Goal: Task Accomplishment & Management: Manage account settings

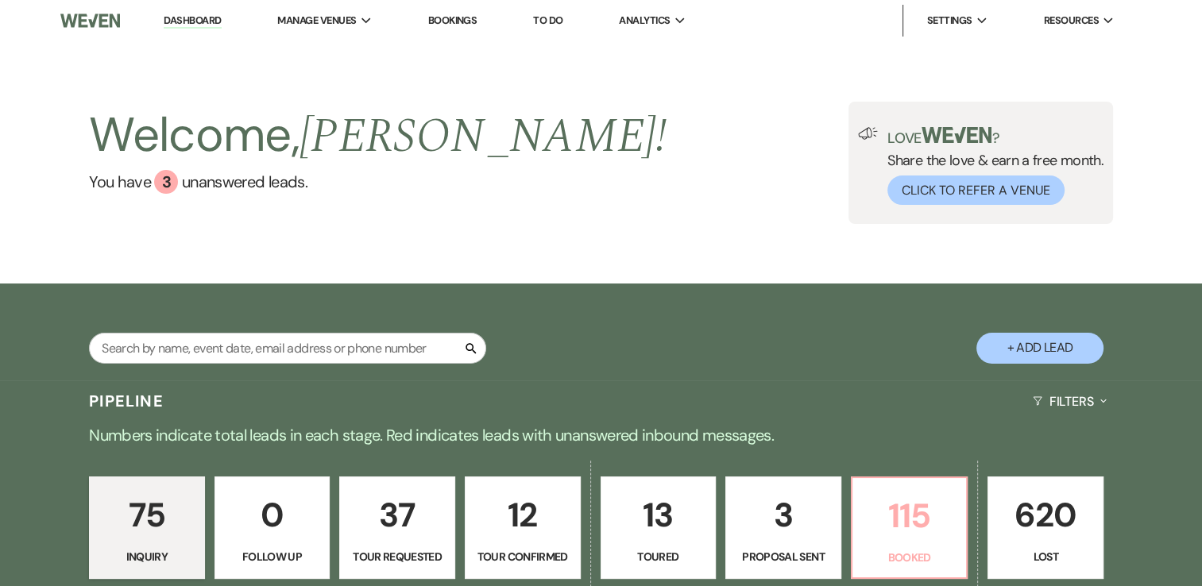
click at [893, 517] on p "115" at bounding box center [909, 516] width 95 height 53
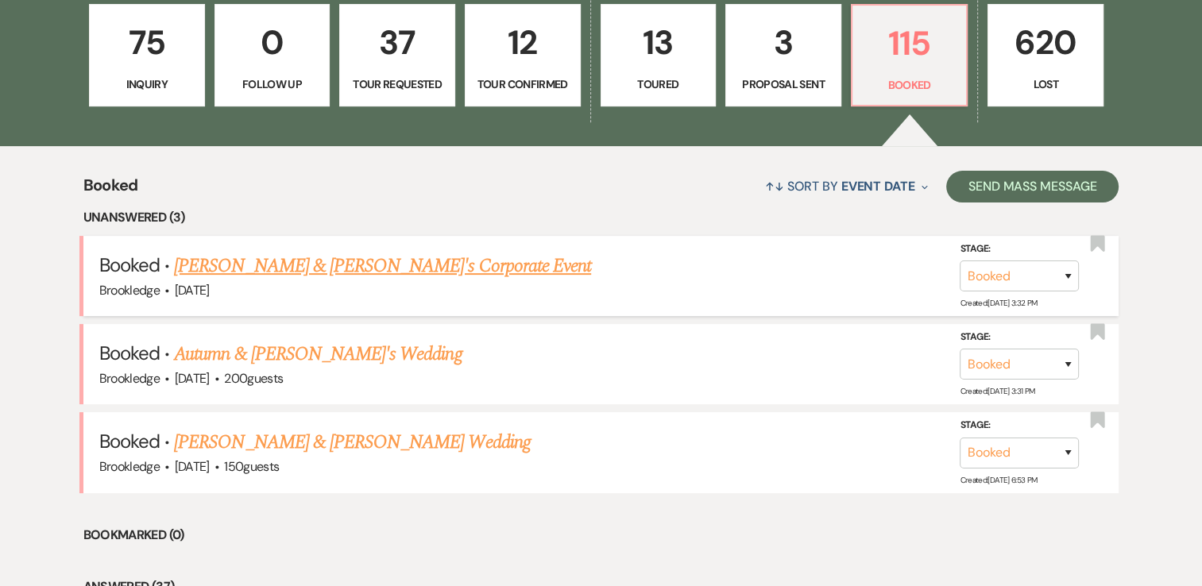
scroll to position [477, 0]
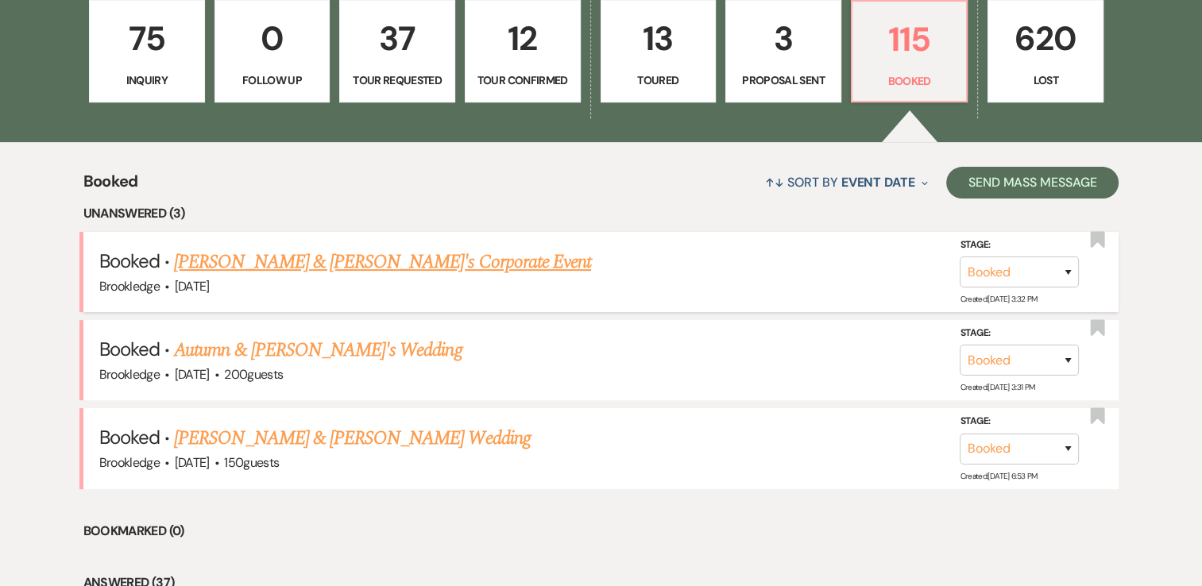
click at [307, 265] on link "[PERSON_NAME] & [PERSON_NAME]'s Corporate Event" at bounding box center [382, 262] width 417 height 29
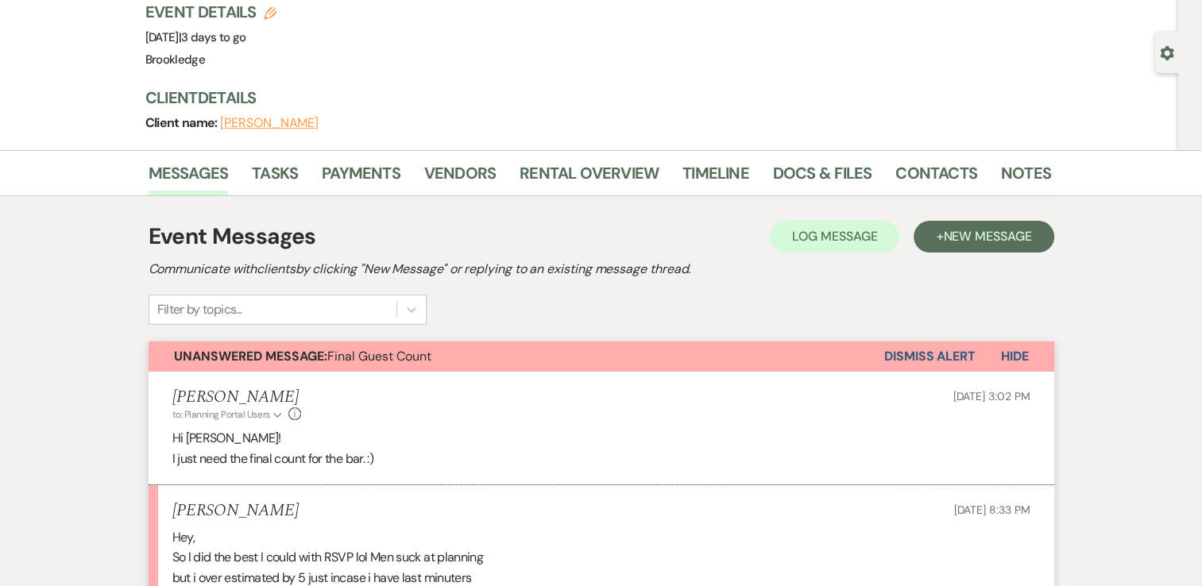
scroll to position [397, 0]
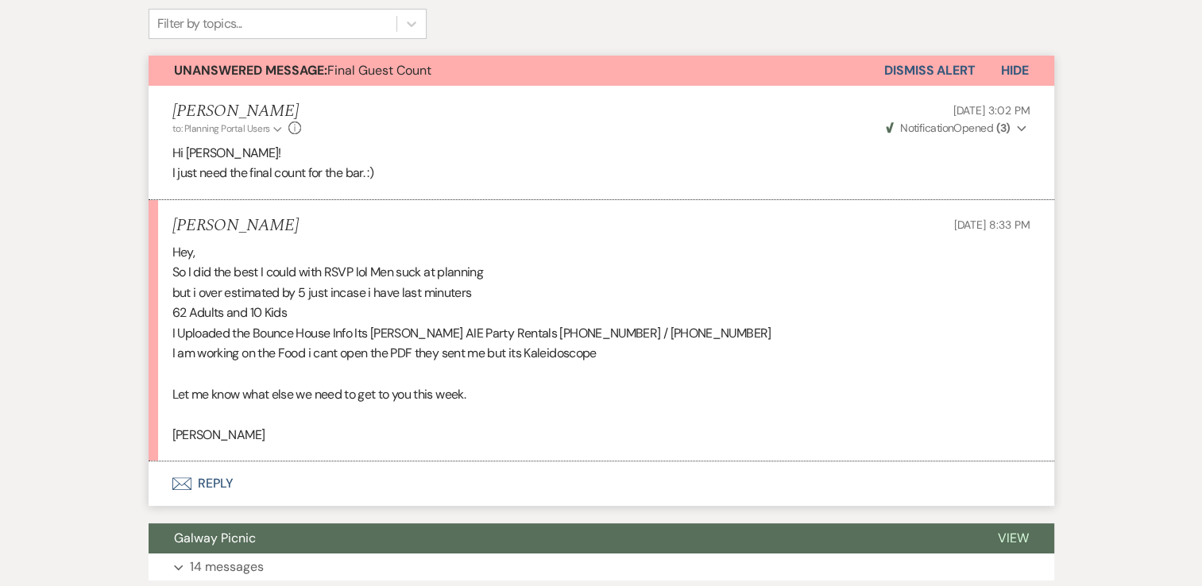
click at [222, 478] on button "Envelope Reply" at bounding box center [602, 484] width 906 height 45
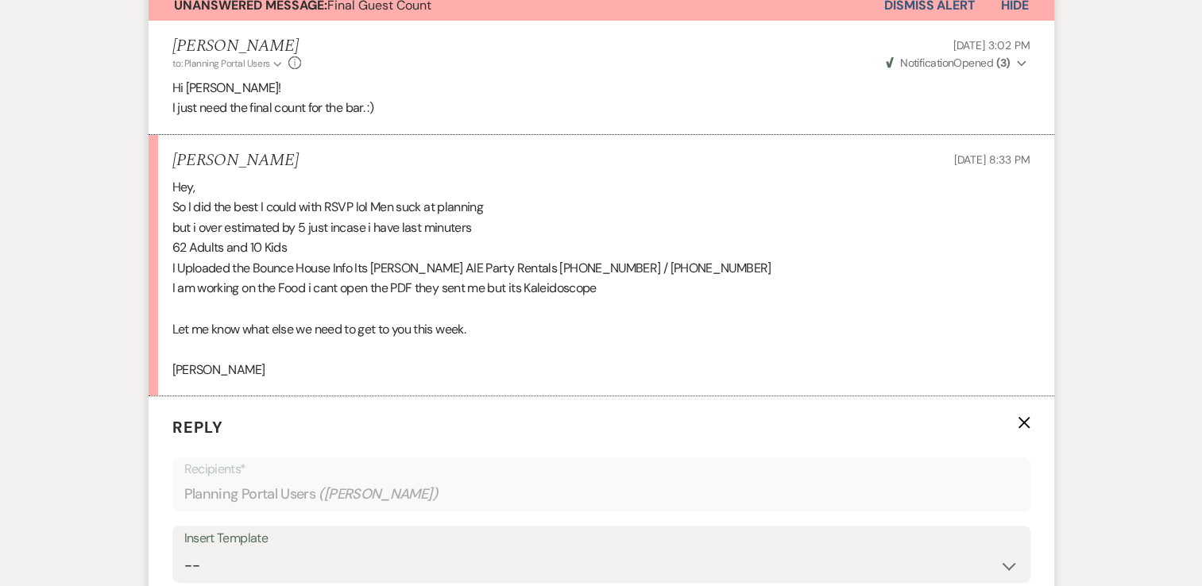
scroll to position [729, 0]
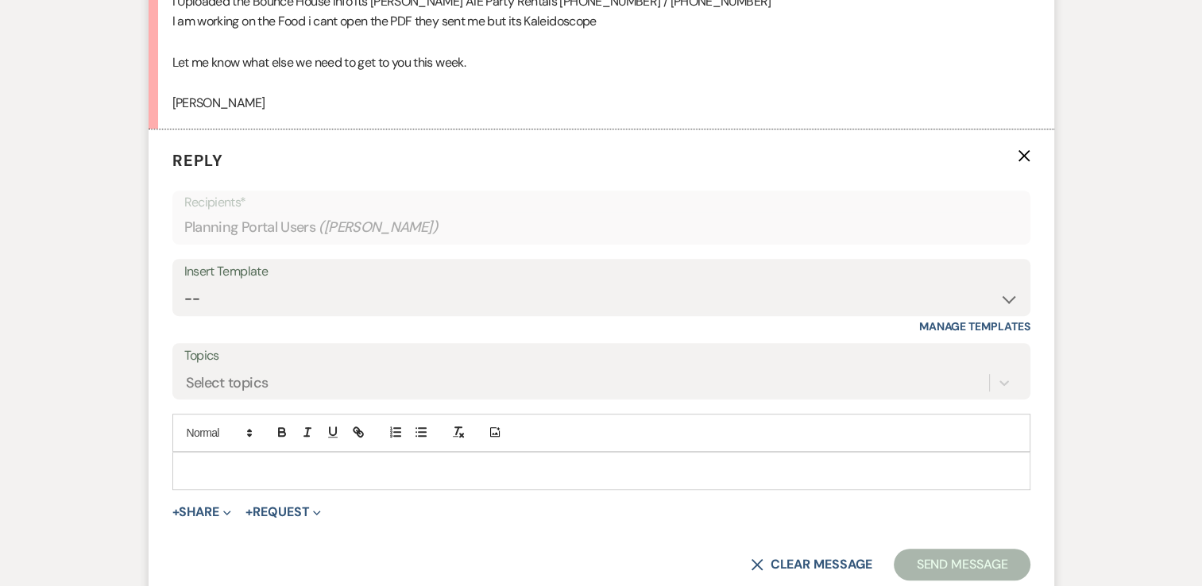
click at [273, 464] on p at bounding box center [601, 470] width 833 height 17
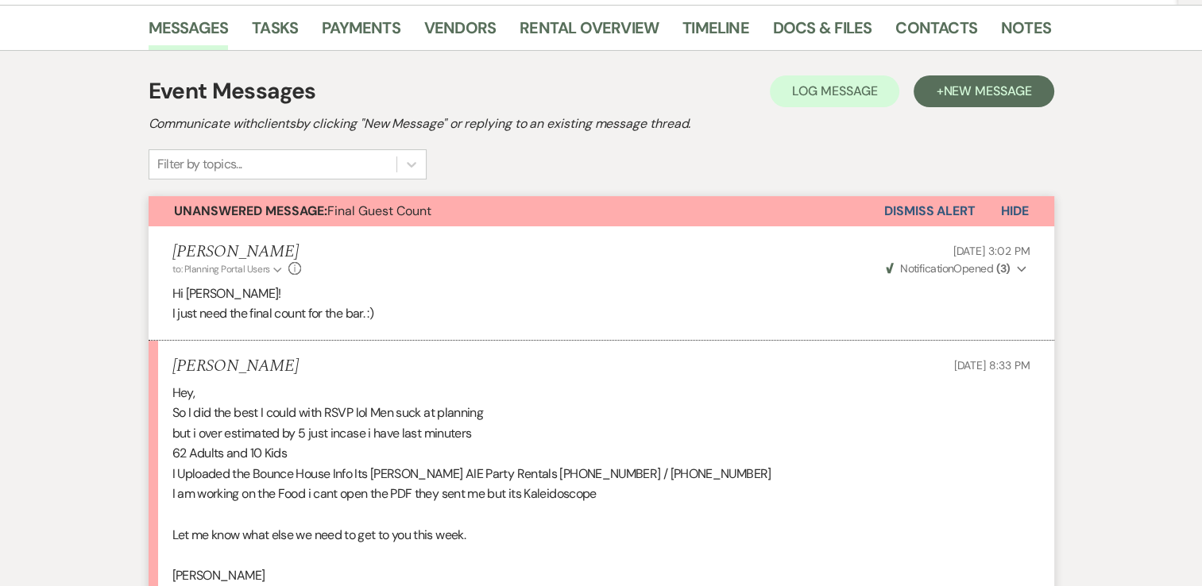
scroll to position [253, 0]
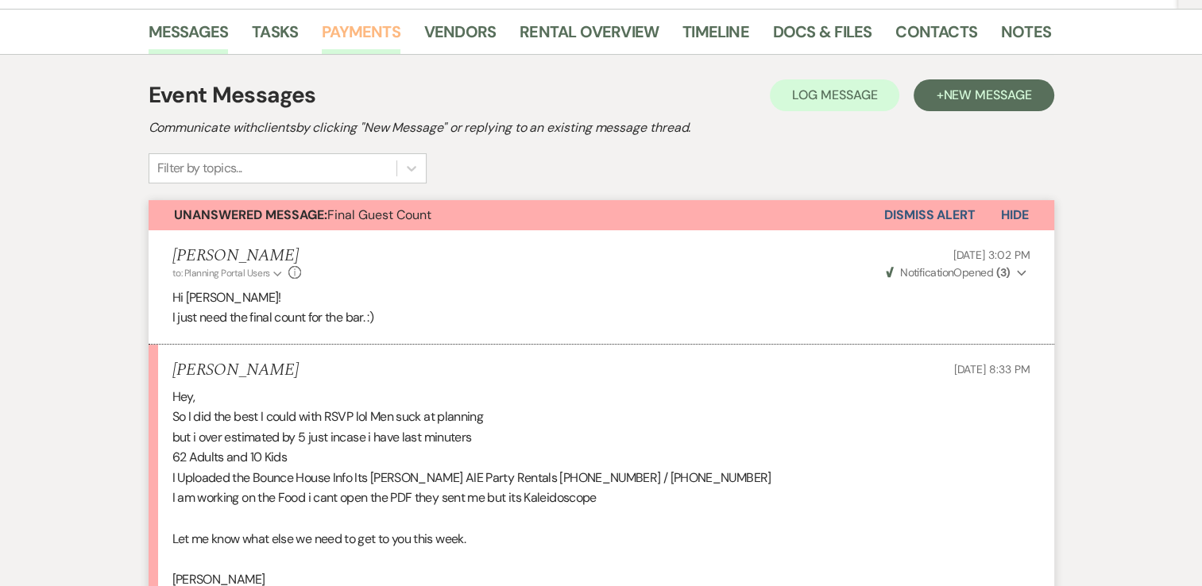
click at [336, 33] on link "Payments" at bounding box center [361, 36] width 79 height 35
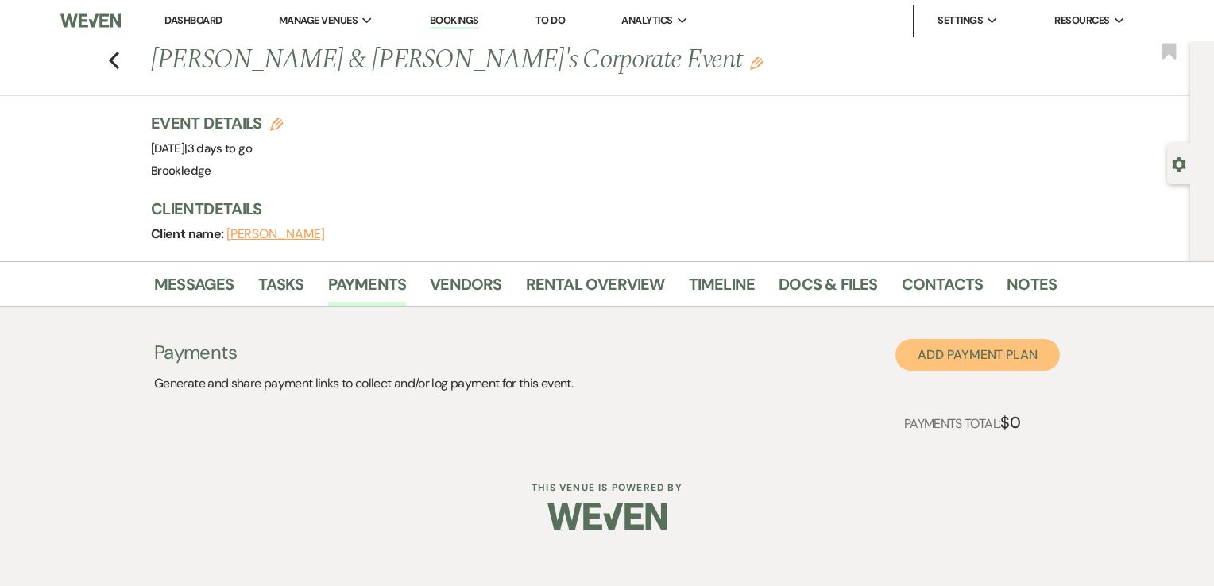
click at [969, 357] on button "Add Payment Plan" at bounding box center [978, 355] width 164 height 32
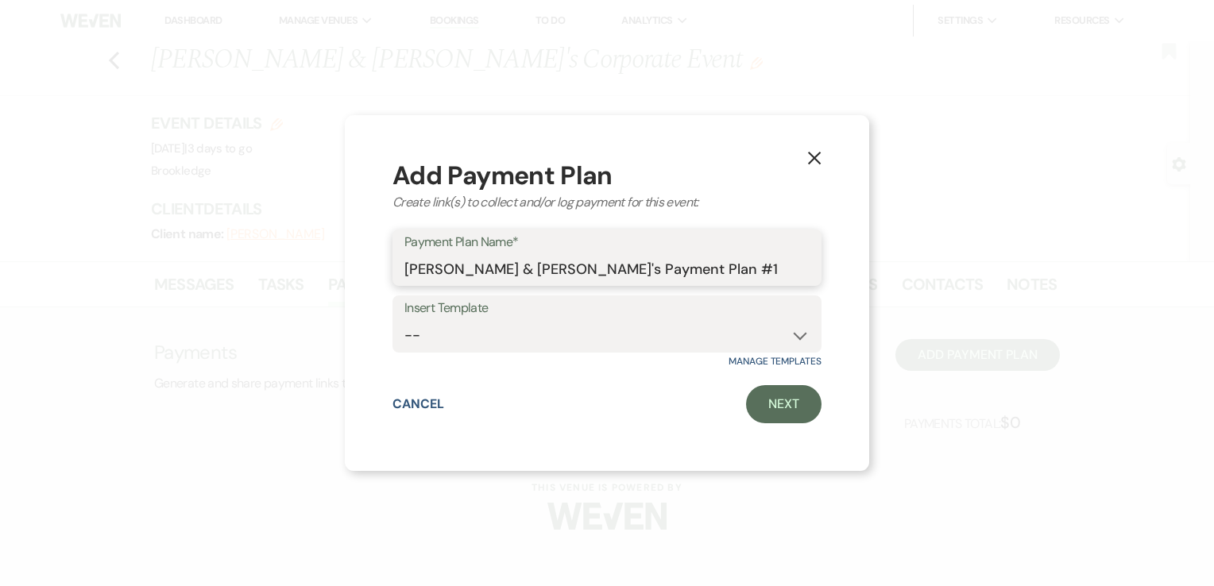
drag, startPoint x: 654, startPoint y: 271, endPoint x: 386, endPoint y: 266, distance: 267.8
click at [386, 266] on div "X Add Payment Plan Create link(s) to collect and/or log payment for this event:…" at bounding box center [607, 293] width 524 height 357
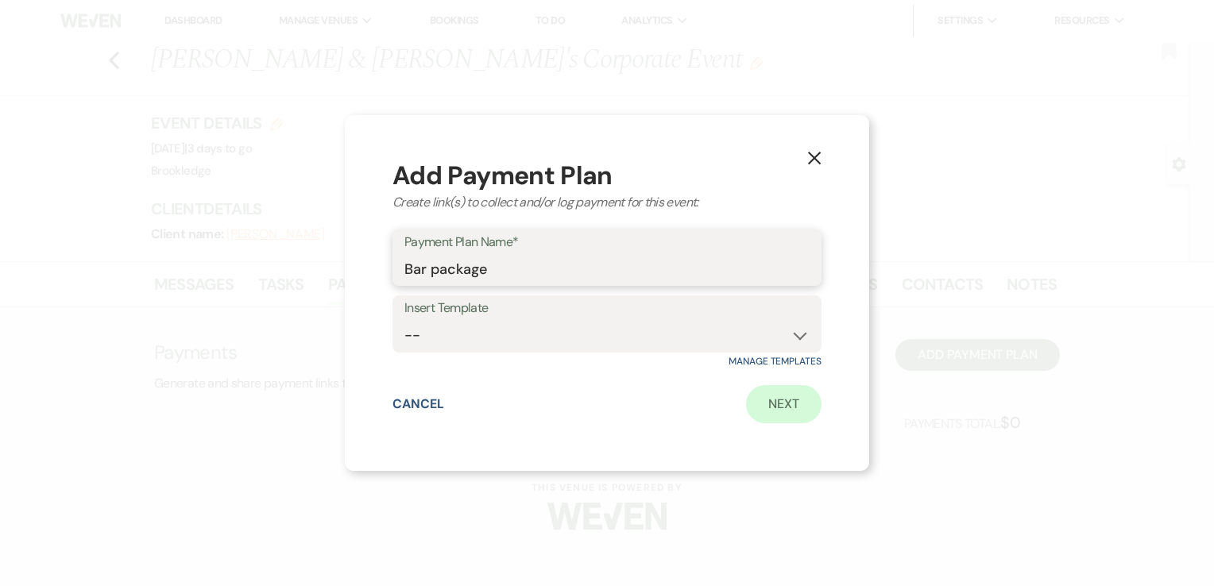
type input "Bar package"
click at [771, 403] on link "Next" at bounding box center [783, 404] width 75 height 38
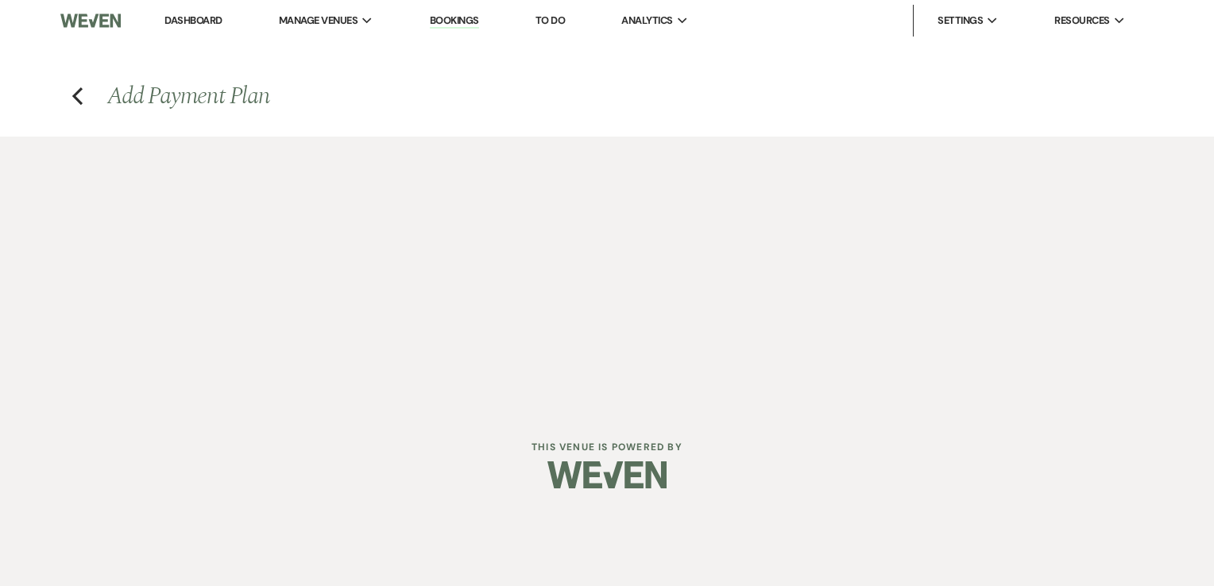
select select "2"
select select "percentage"
select select "true"
select select "client"
select select "weeks"
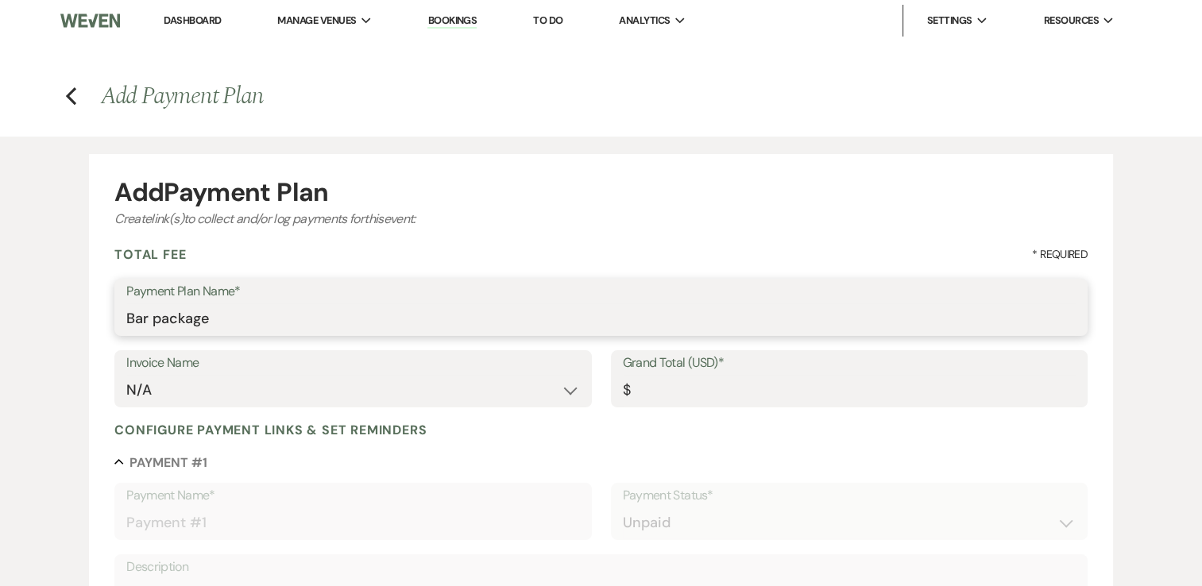
click at [650, 318] on input "Bar package" at bounding box center [601, 319] width 950 height 31
click at [700, 390] on input "Grand Total (USD)*" at bounding box center [849, 390] width 453 height 31
type input "3"
type input "3.00"
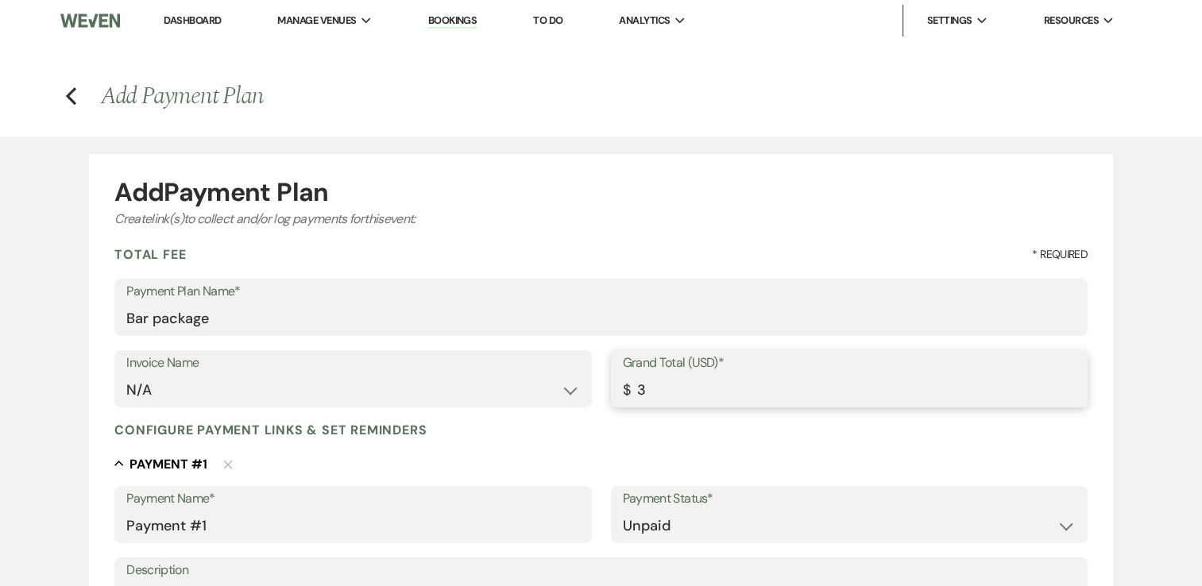
type input "30"
type input "30.00"
type input "308"
type input "308.00"
type input "3081"
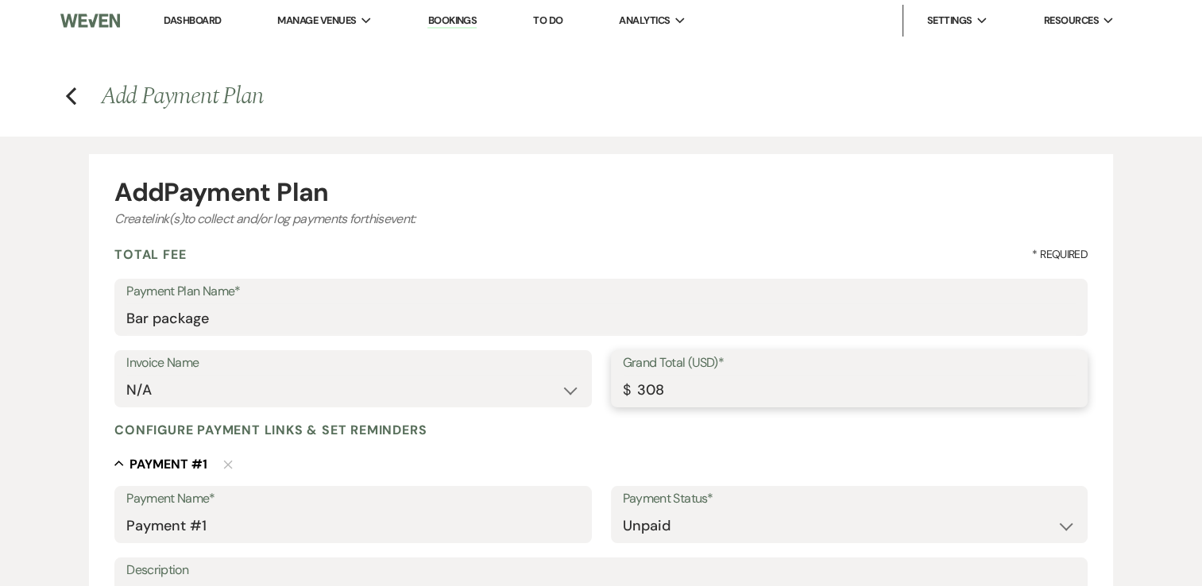
type input "3081.00"
type input "3081.4"
type input "3081.40"
type input "3081.46"
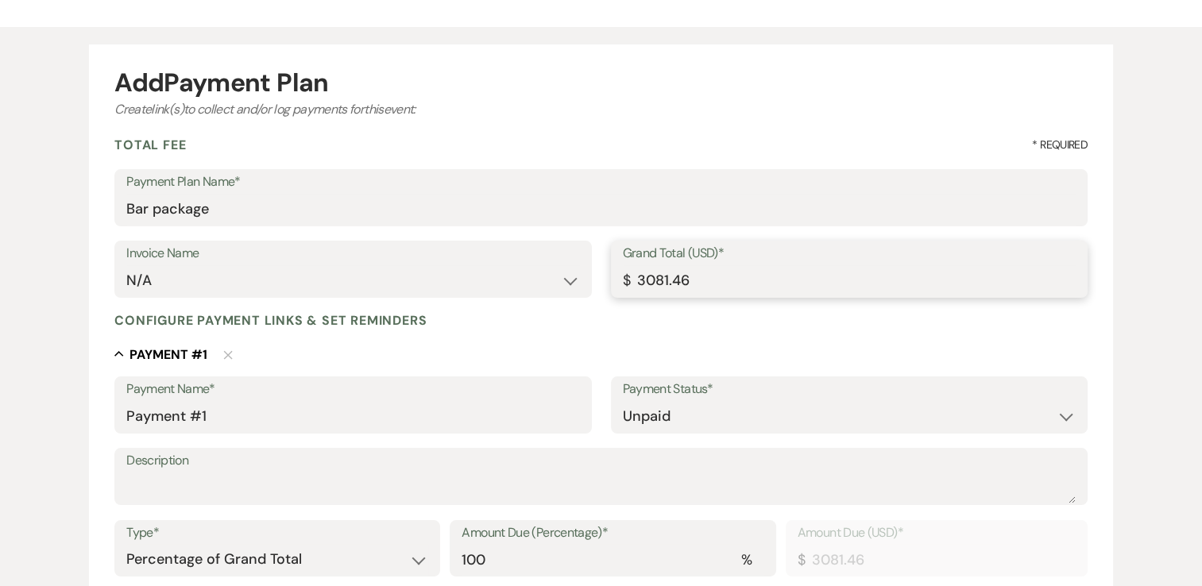
scroll to position [238, 0]
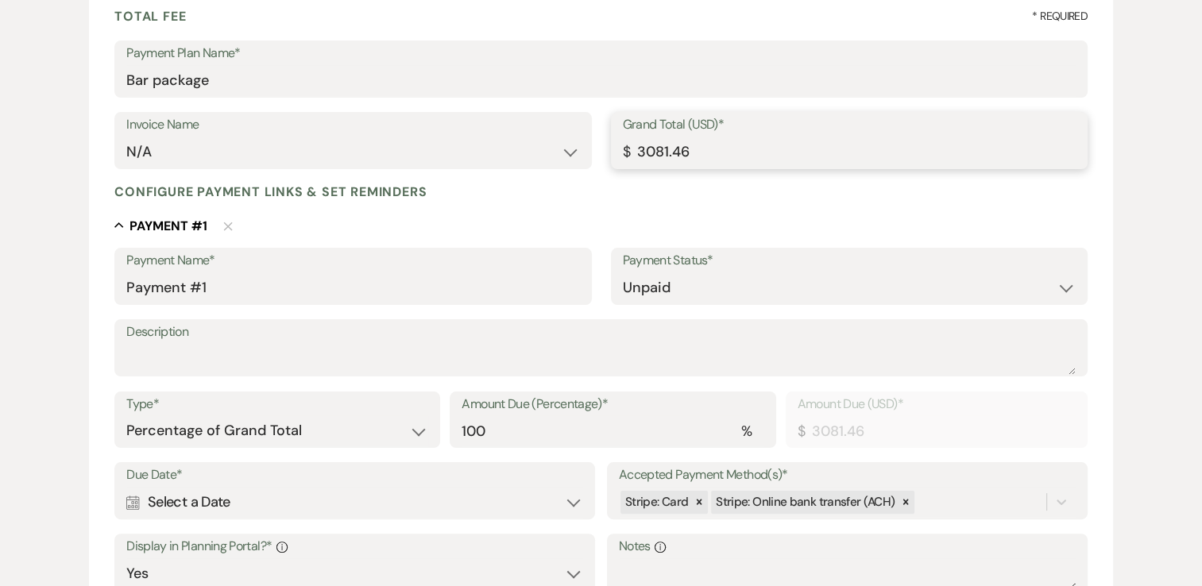
type input "3081.46"
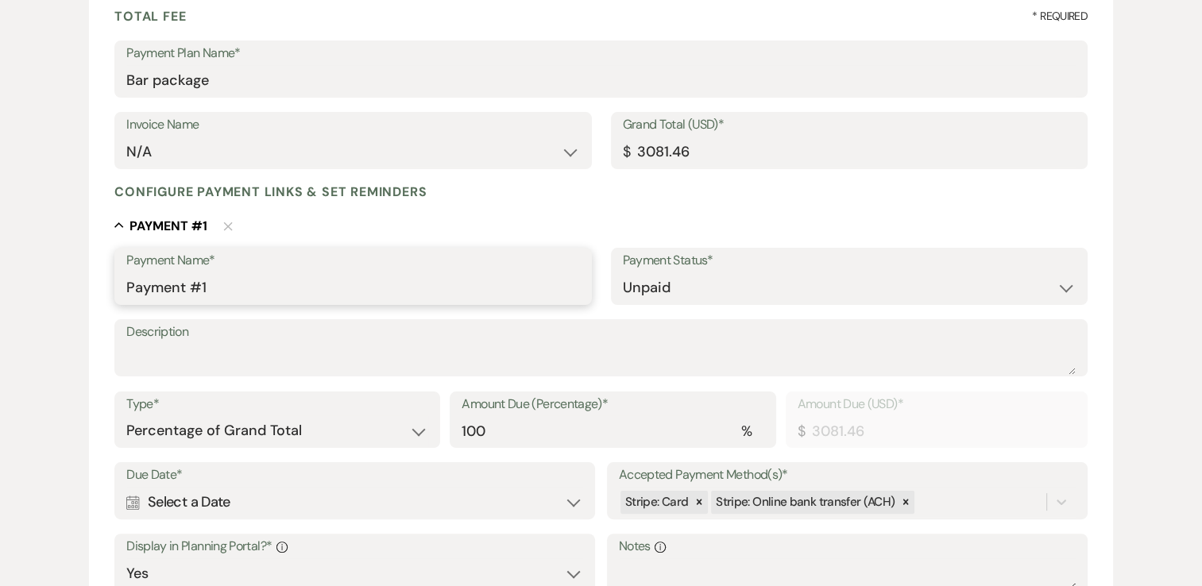
drag, startPoint x: 237, startPoint y: 279, endPoint x: 73, endPoint y: 287, distance: 163.9
click at [73, 287] on div "Add Payment Plan Create link(s) to collect and/or log payments for this event: …" at bounding box center [601, 382] width 1144 height 969
type input "Bar Package"
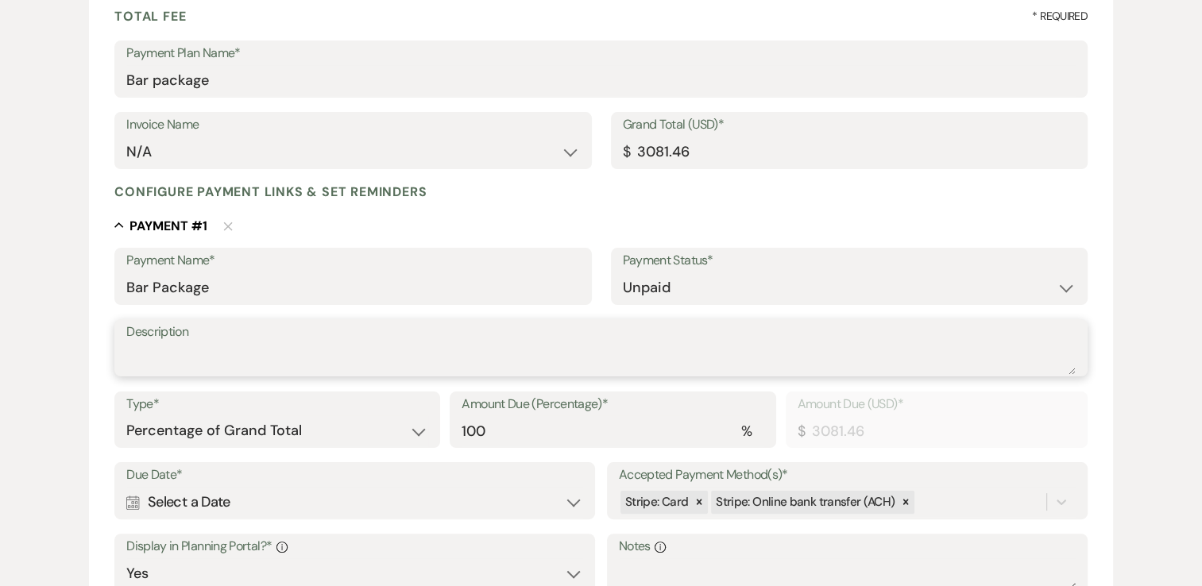
click at [292, 361] on textarea "Description" at bounding box center [601, 359] width 950 height 32
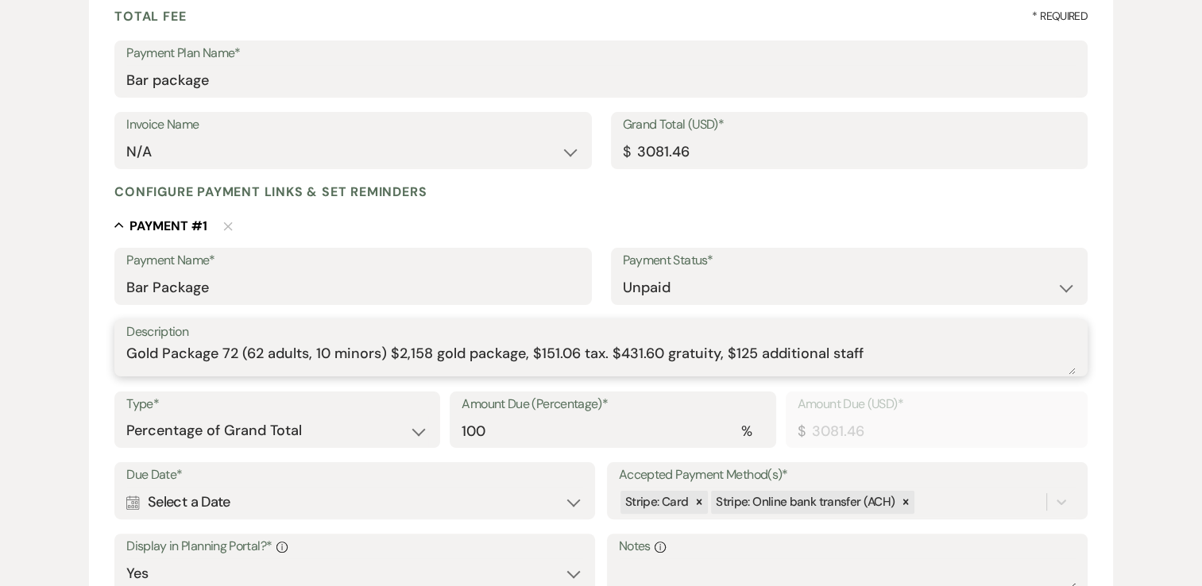
type textarea "Gold Package 72 (62 adults, 10 minors) $2,158 gold package, $151.06 tax. $431.6…"
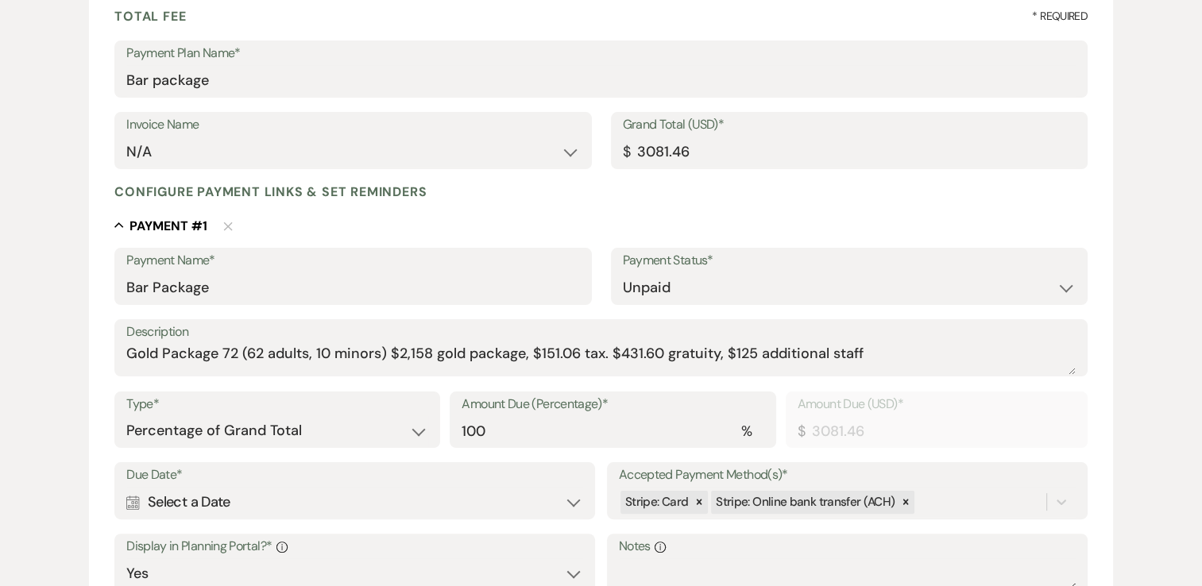
click at [249, 497] on div "Calendar Select a Date Expand" at bounding box center [354, 502] width 457 height 31
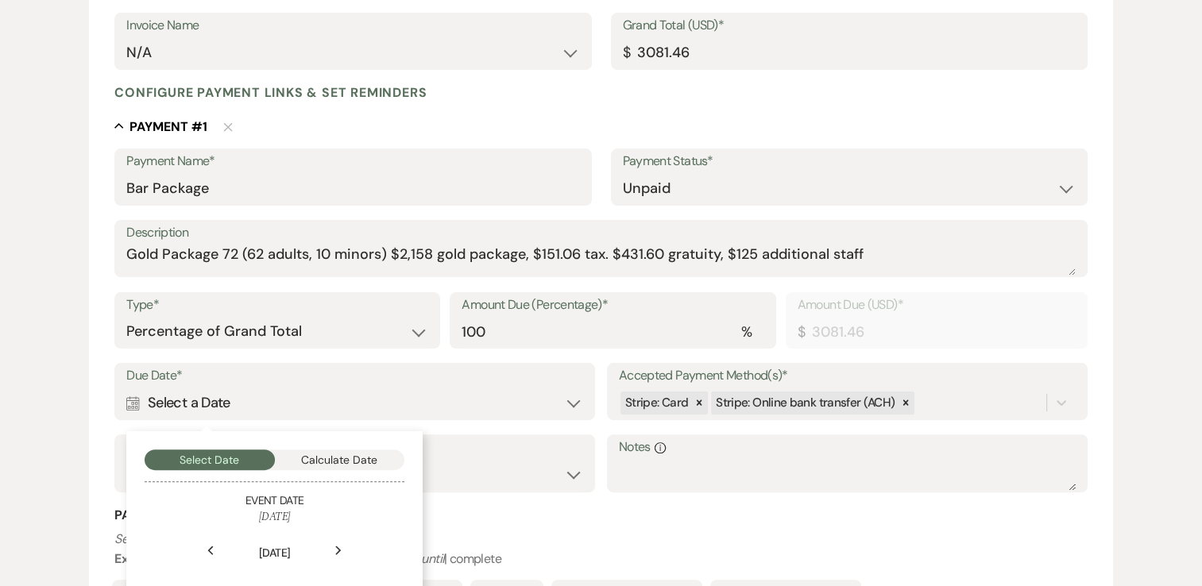
scroll to position [556, 0]
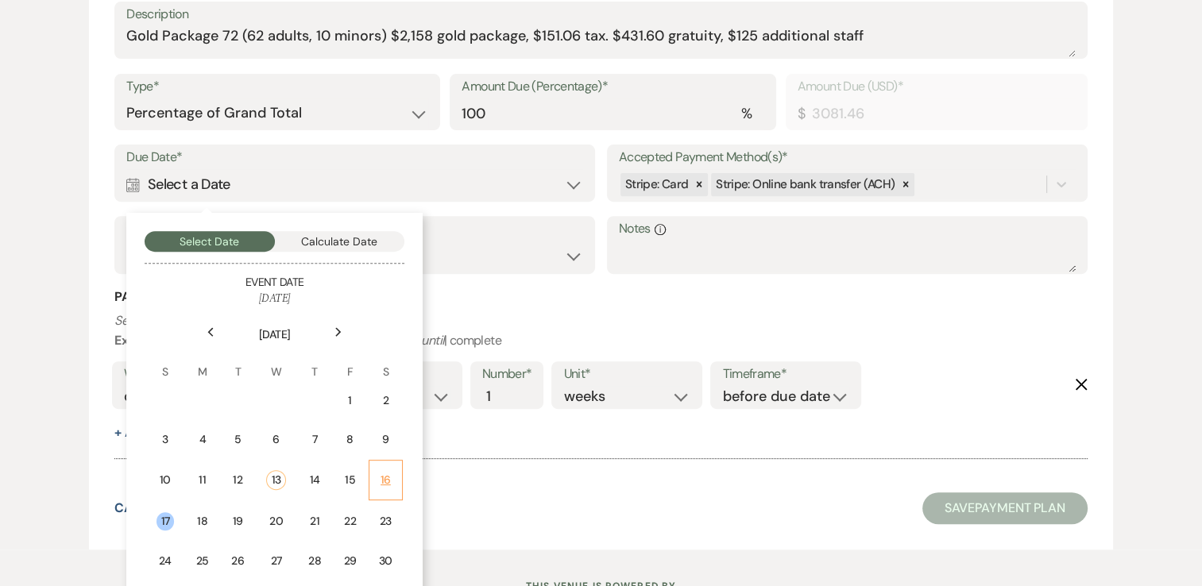
click at [379, 478] on div "16" at bounding box center [386, 480] width 14 height 17
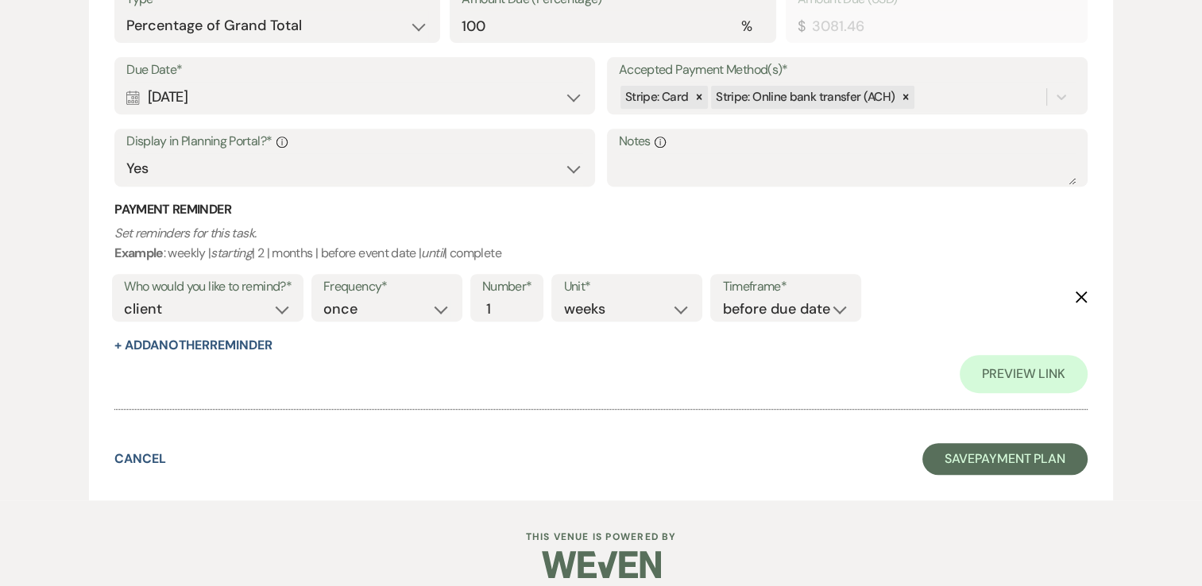
scroll to position [659, 0]
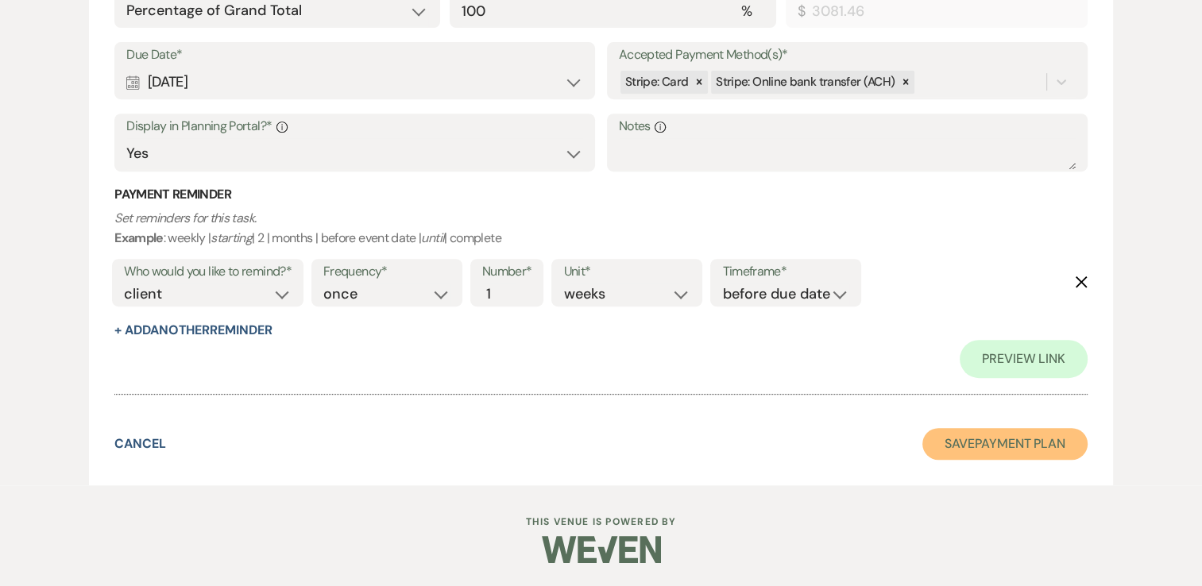
click at [993, 449] on button "Save Payment Plan" at bounding box center [1005, 444] width 165 height 32
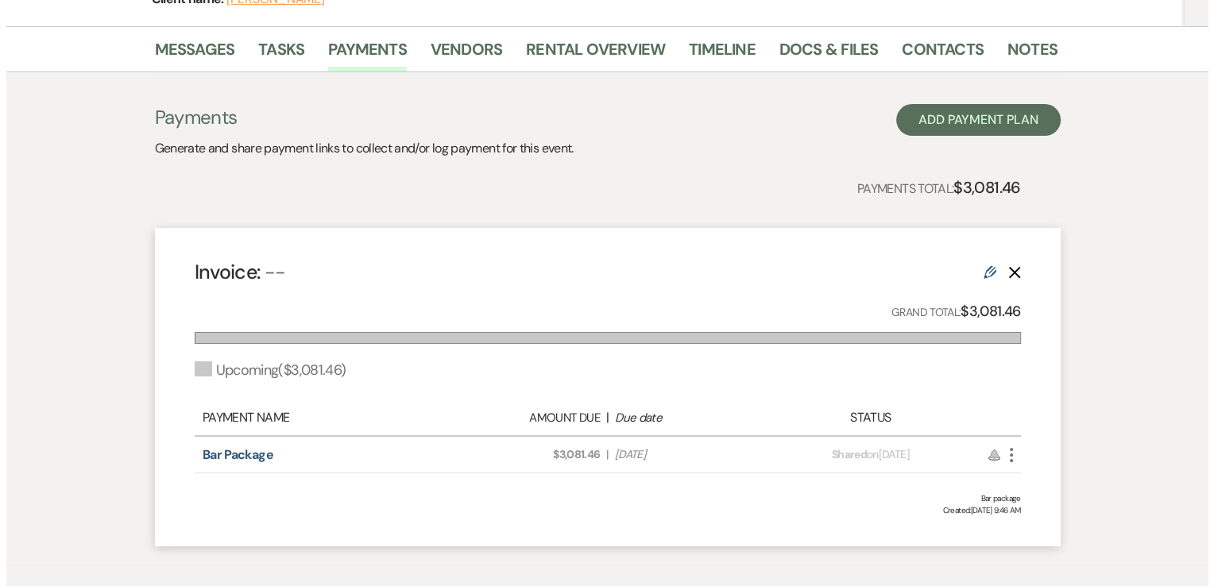
scroll to position [238, 0]
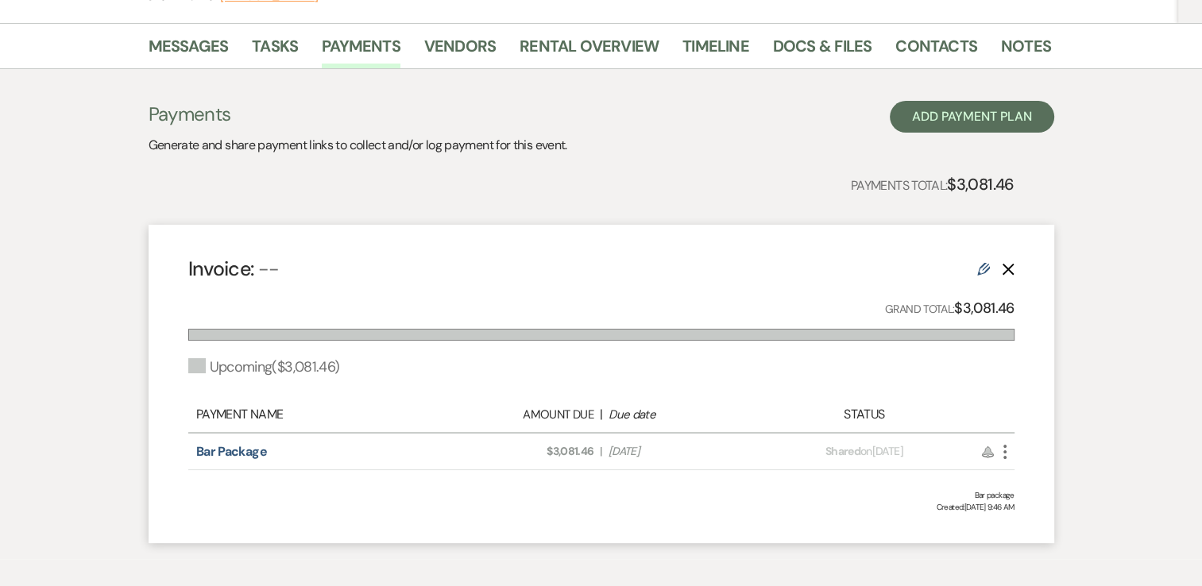
click at [1004, 451] on icon "More" at bounding box center [1005, 452] width 19 height 19
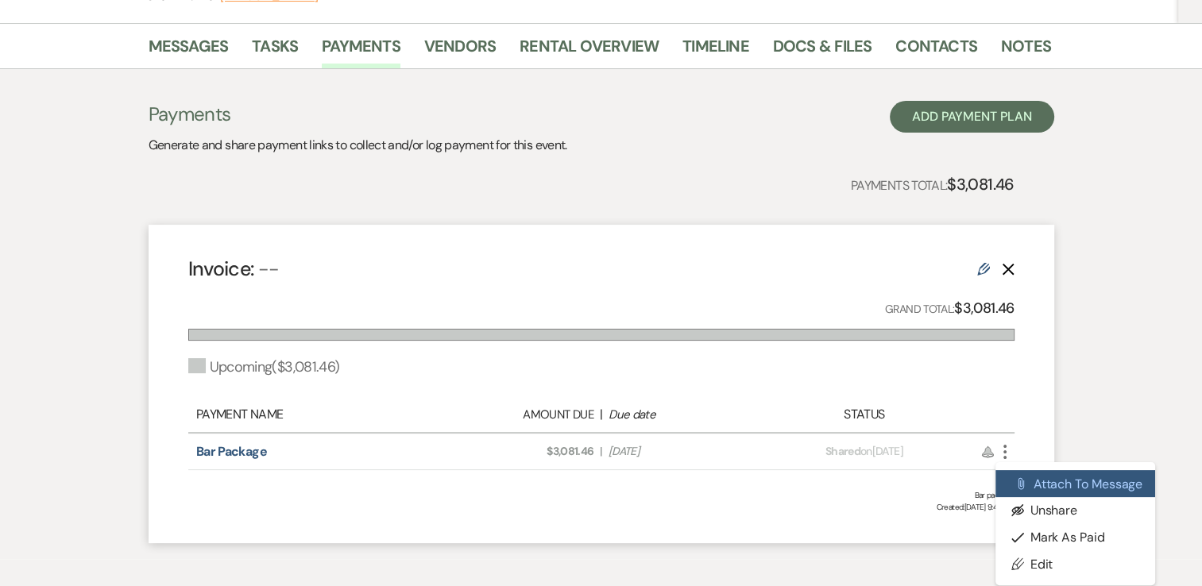
click at [1072, 489] on button "Attach File Attach to Message" at bounding box center [1076, 483] width 161 height 27
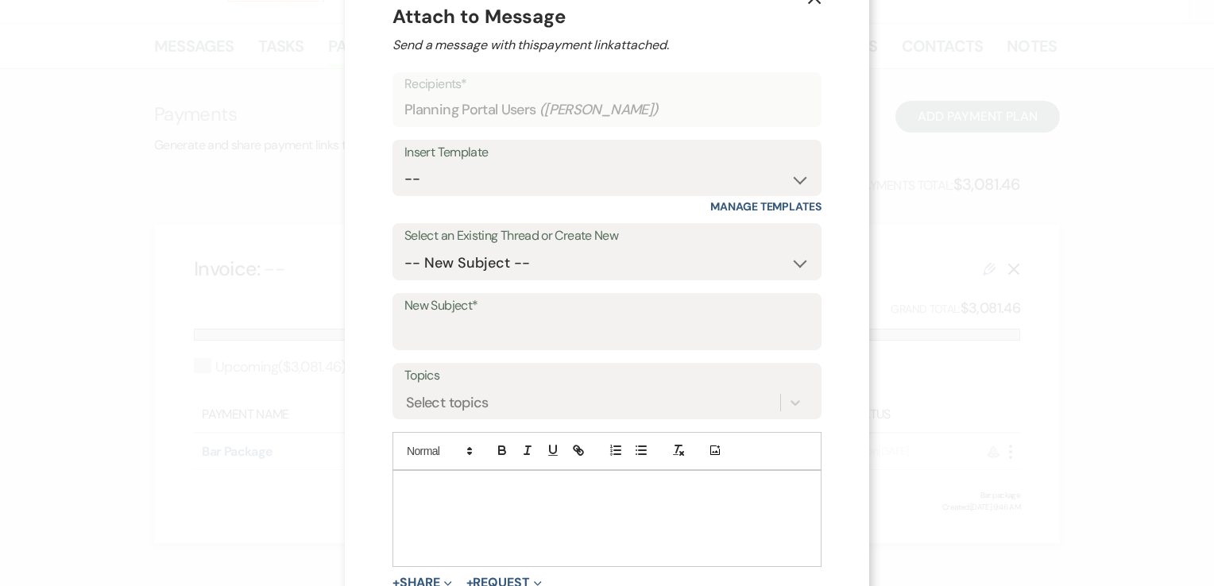
scroll to position [91, 0]
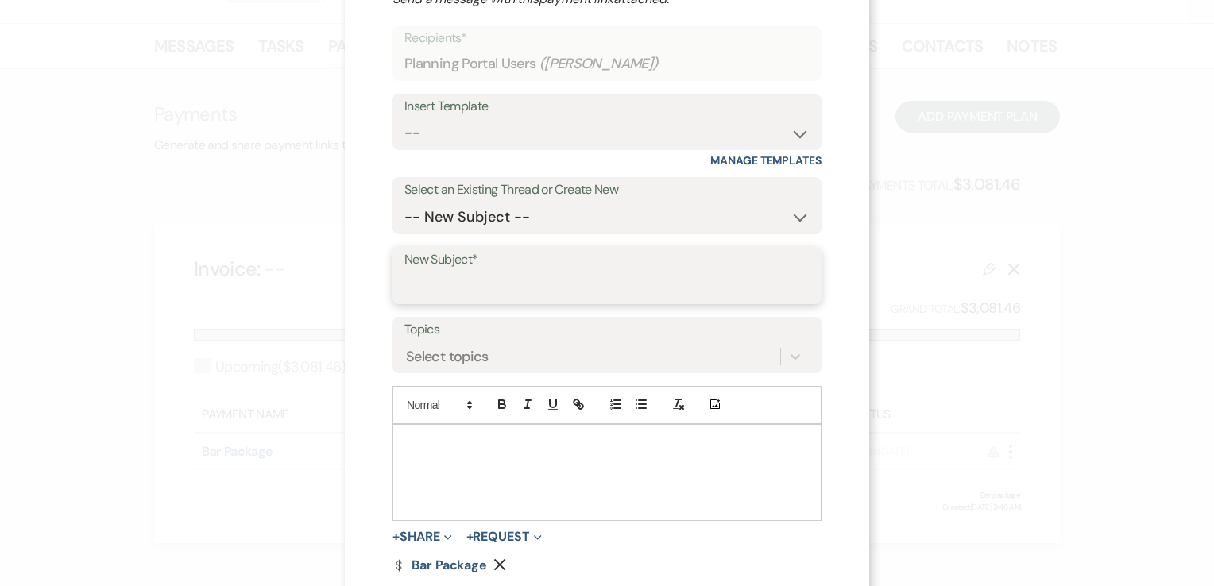
click at [524, 281] on input "New Subject*" at bounding box center [606, 287] width 405 height 31
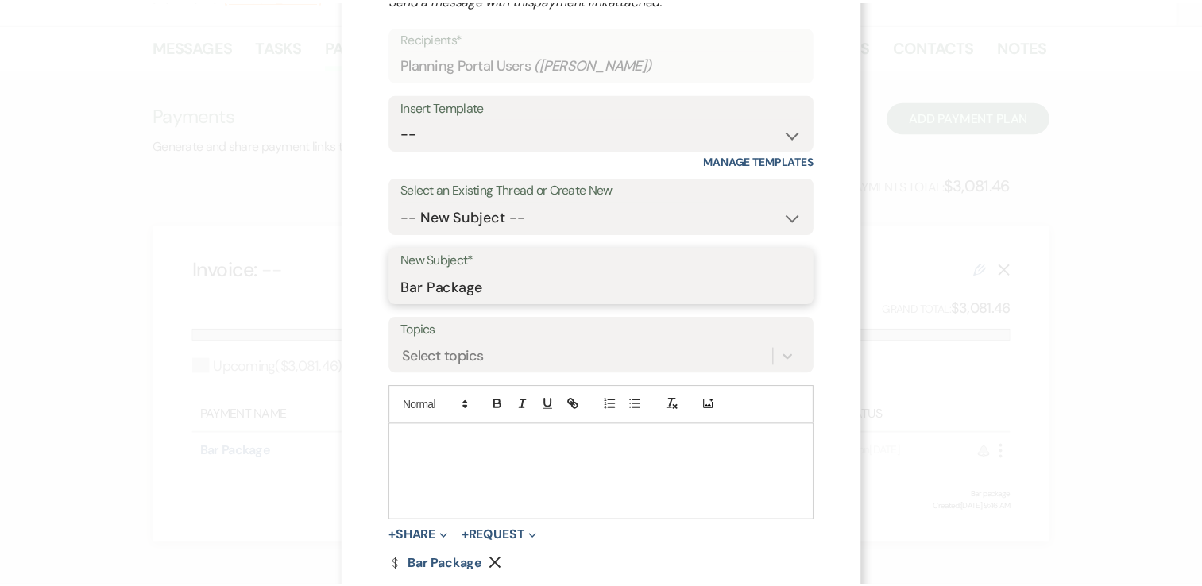
scroll to position [181, 0]
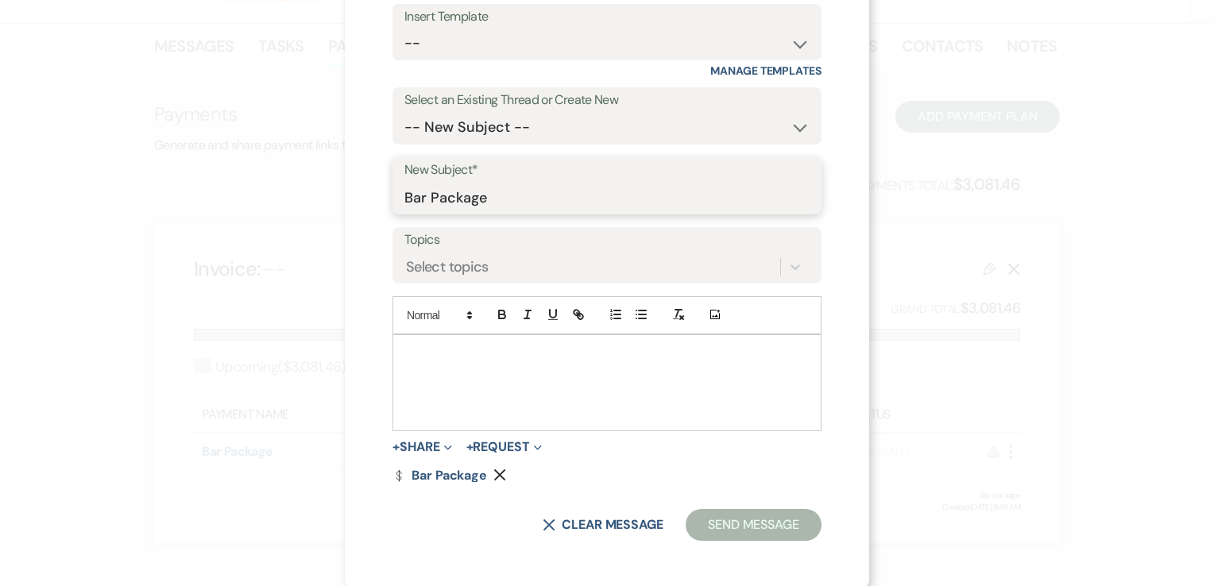
type input "Bar Package"
click at [412, 350] on p at bounding box center [607, 353] width 404 height 17
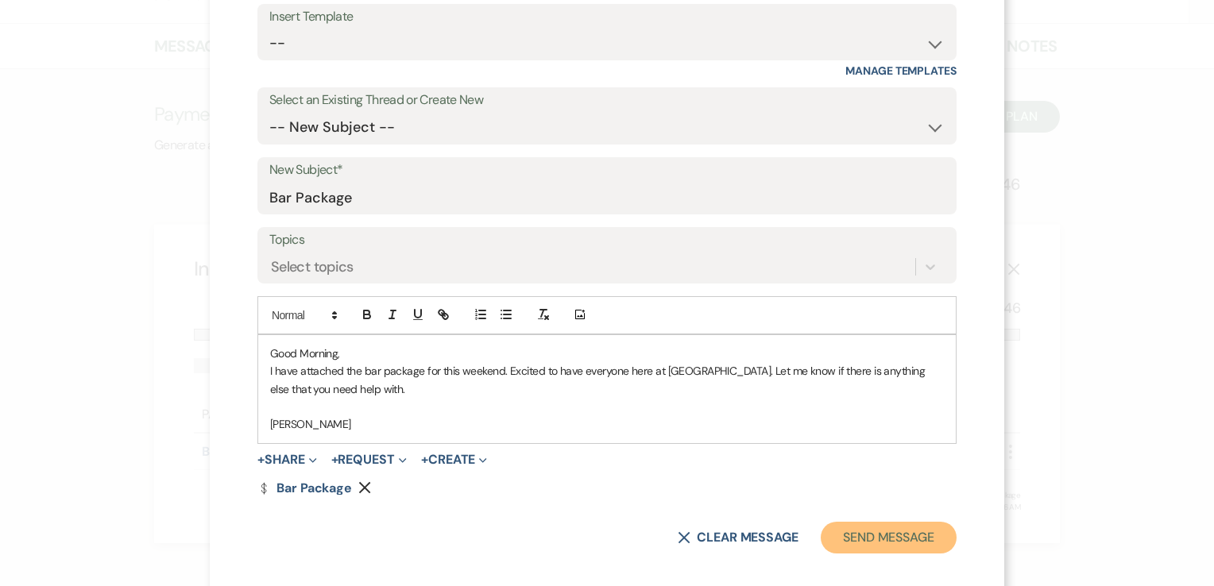
click at [884, 536] on button "Send Message" at bounding box center [889, 538] width 136 height 32
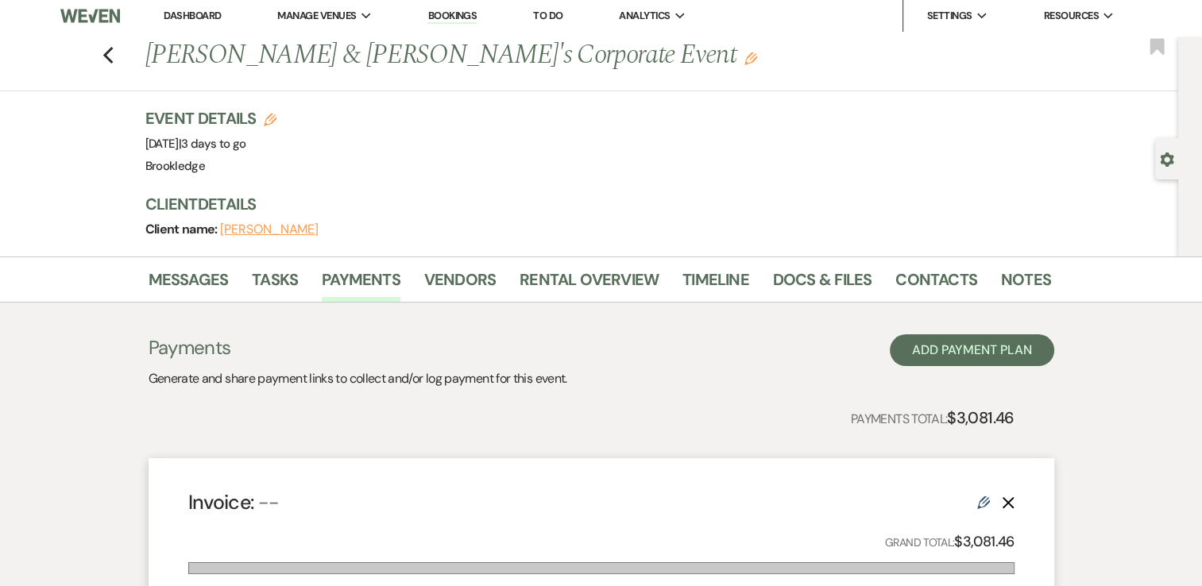
scroll to position [0, 0]
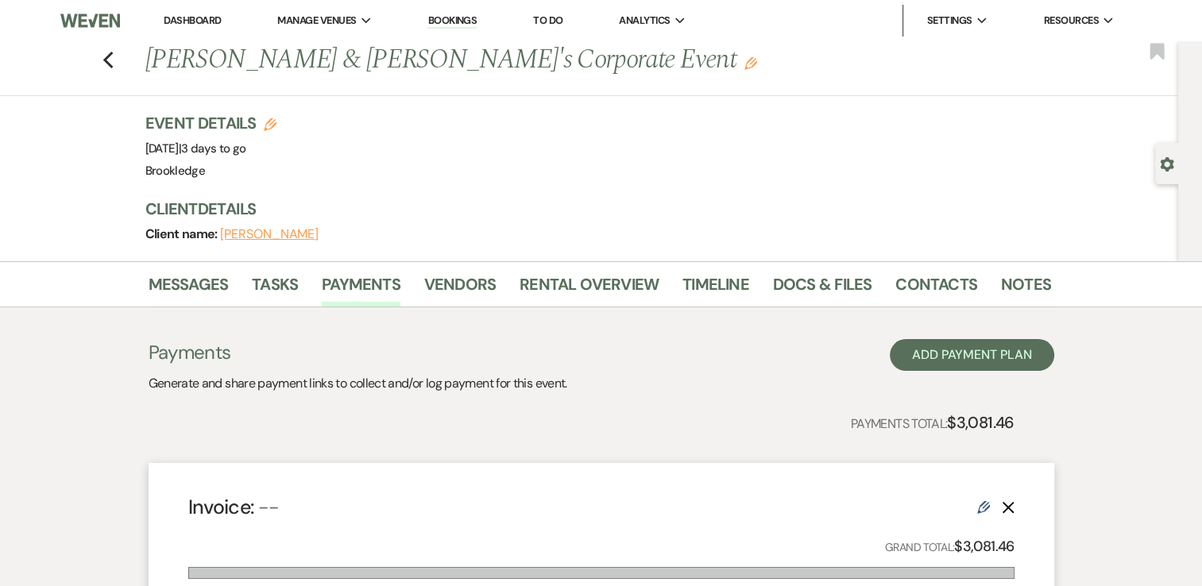
click at [198, 22] on link "Dashboard" at bounding box center [192, 21] width 57 height 14
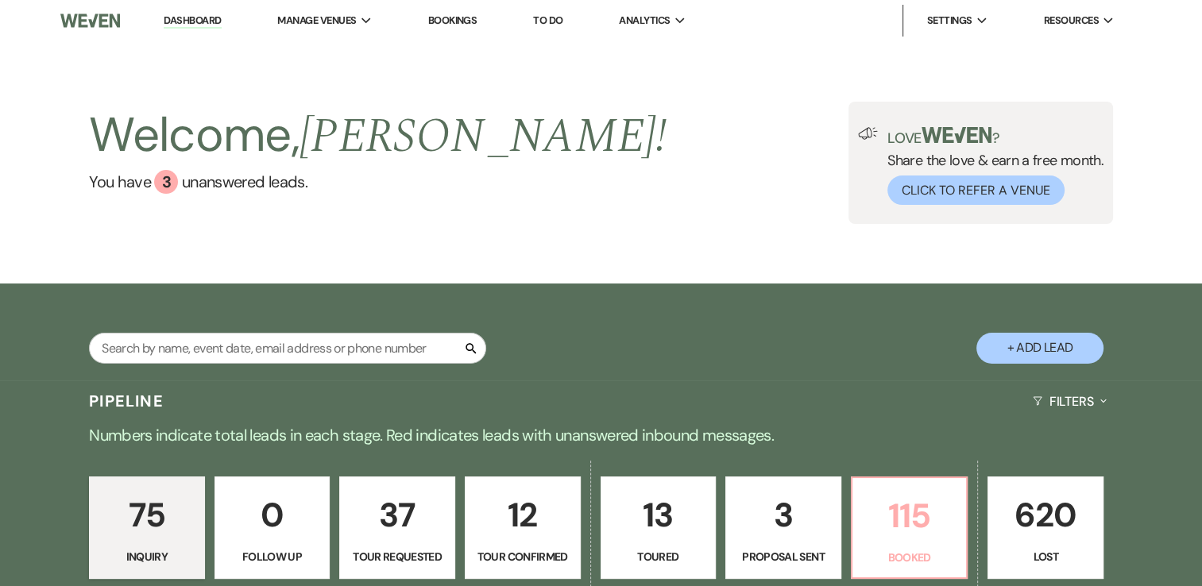
click at [918, 525] on p "115" at bounding box center [909, 516] width 95 height 53
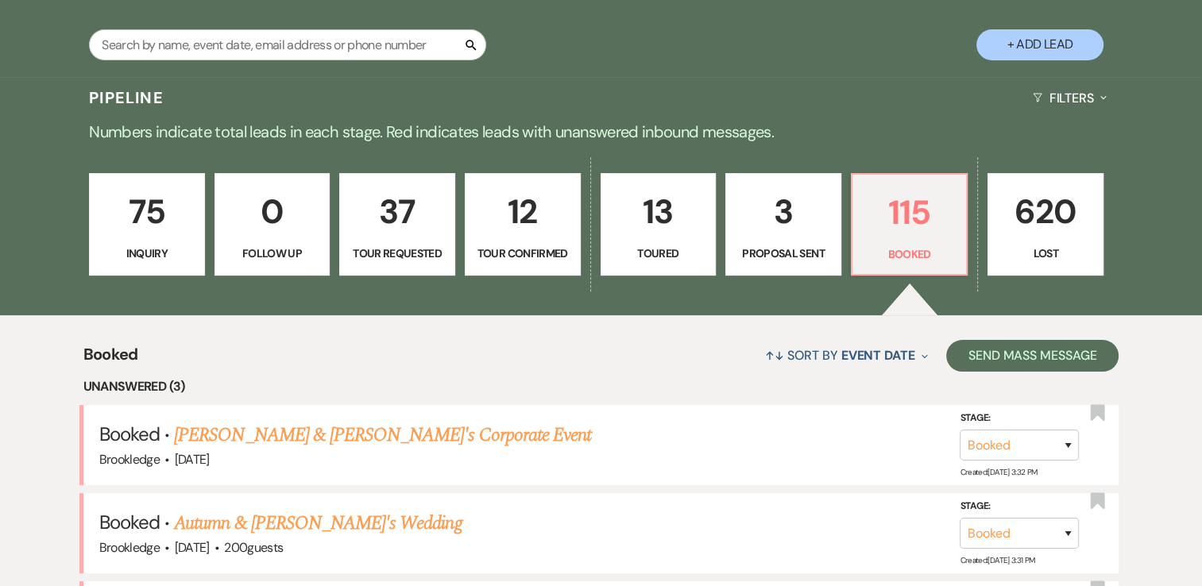
scroll to position [318, 0]
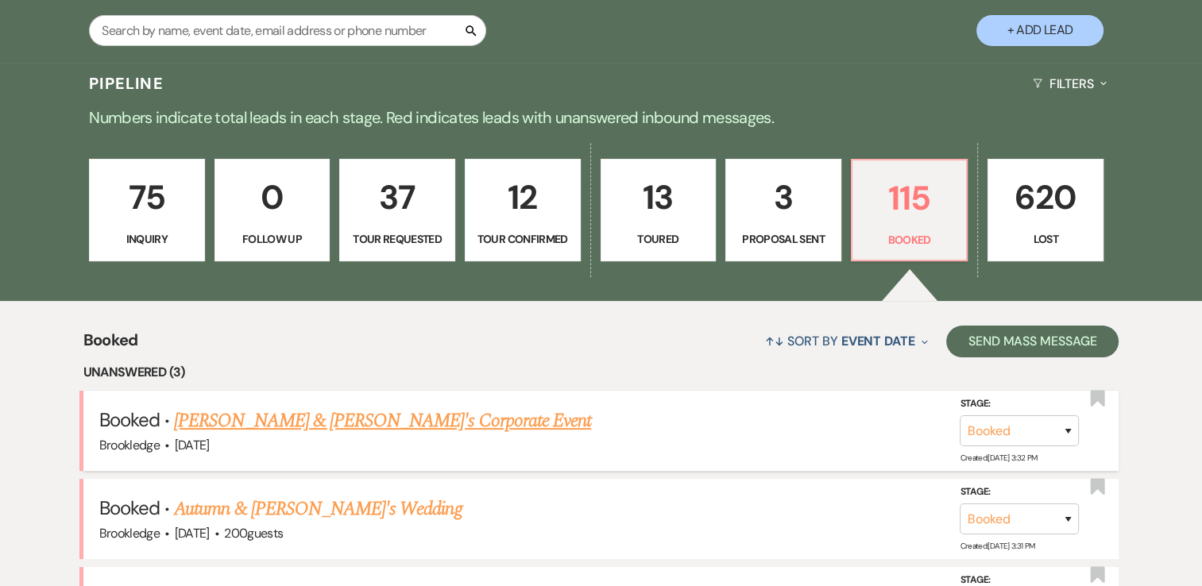
click at [283, 418] on link "[PERSON_NAME] & [PERSON_NAME]'s Corporate Event" at bounding box center [382, 421] width 417 height 29
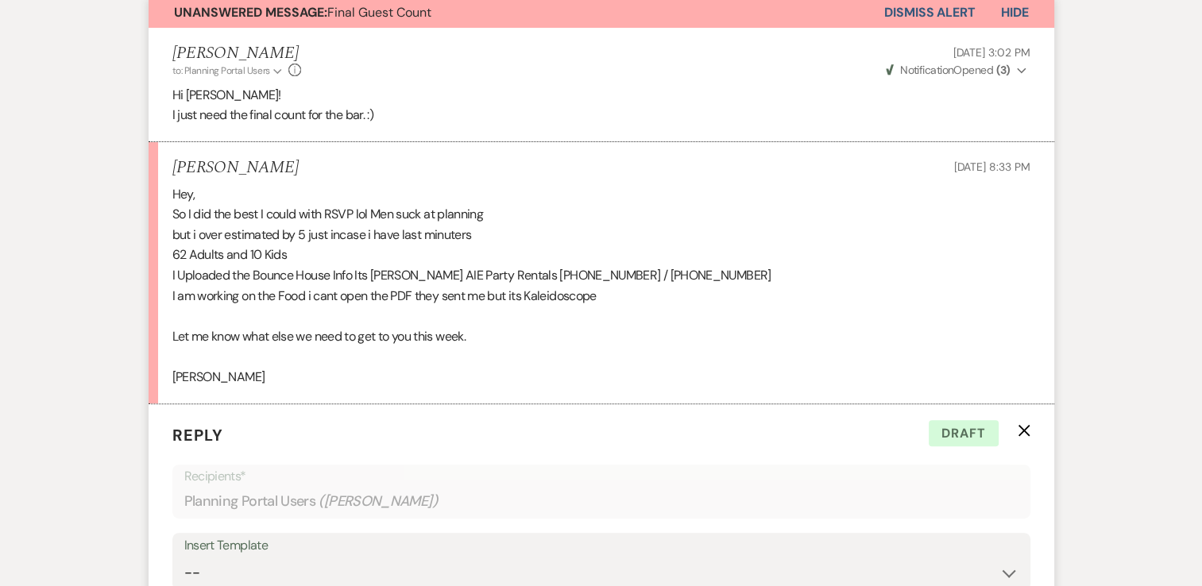
scroll to position [317, 0]
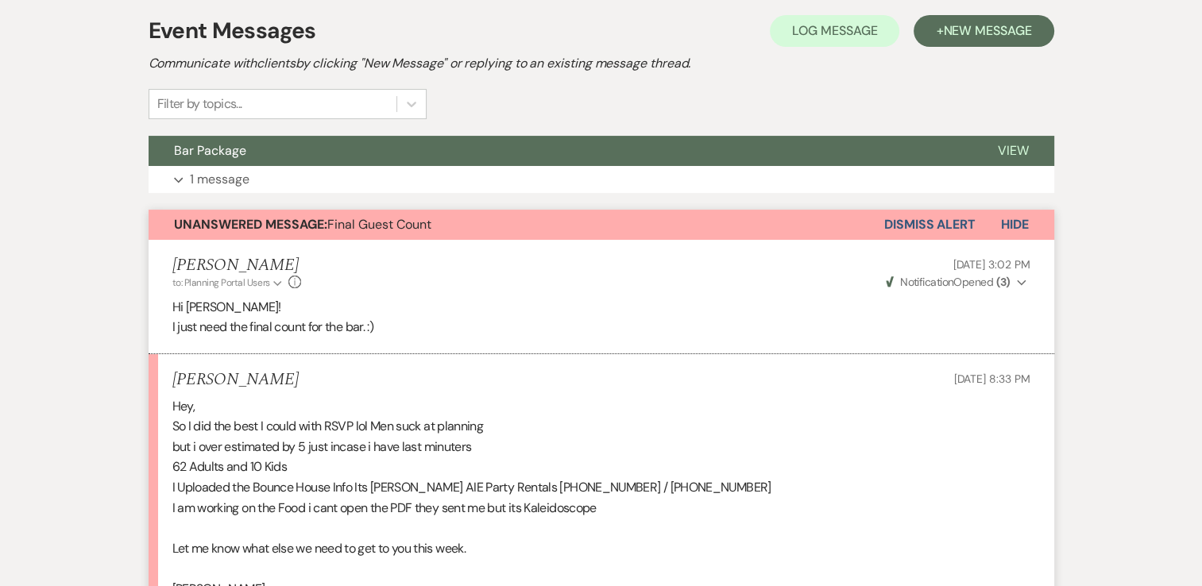
click at [1027, 226] on span "Hide" at bounding box center [1015, 224] width 28 height 17
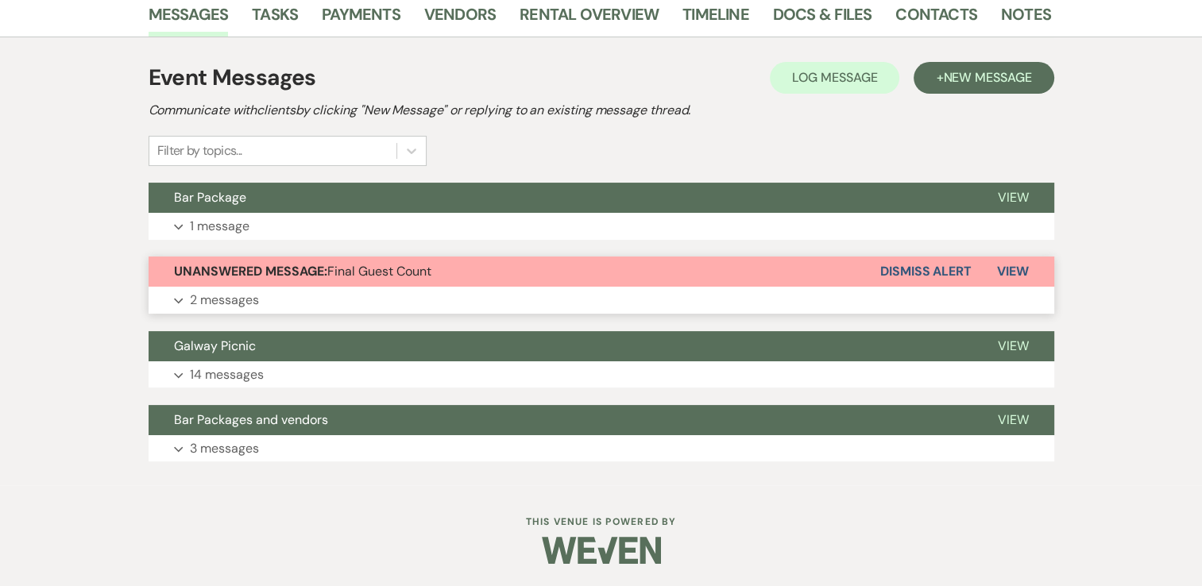
click at [1024, 260] on button "View" at bounding box center [1013, 272] width 83 height 30
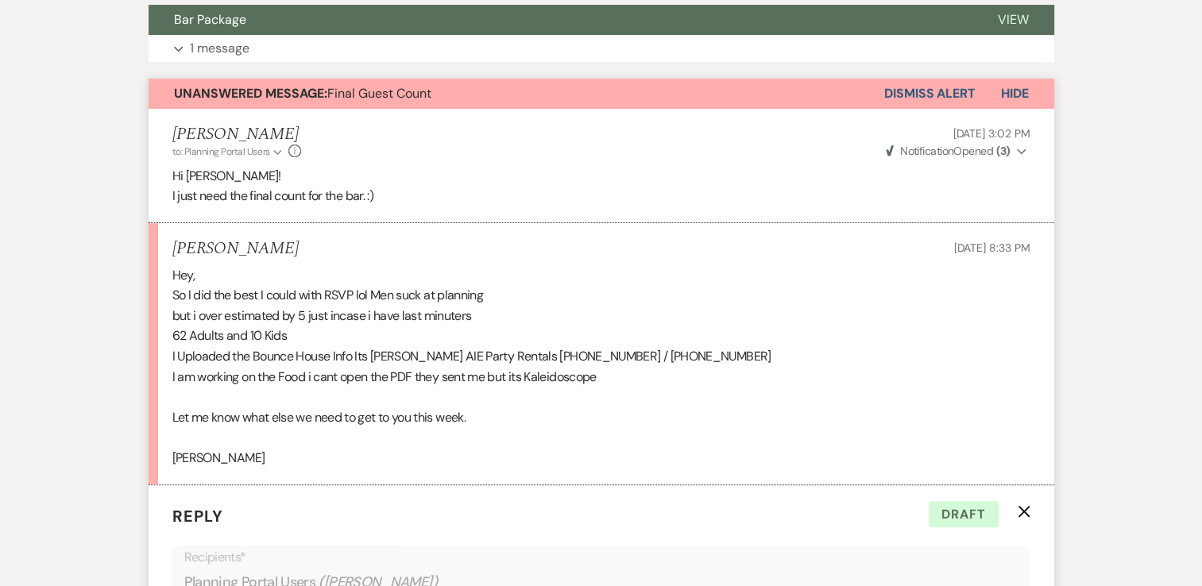
scroll to position [397, 0]
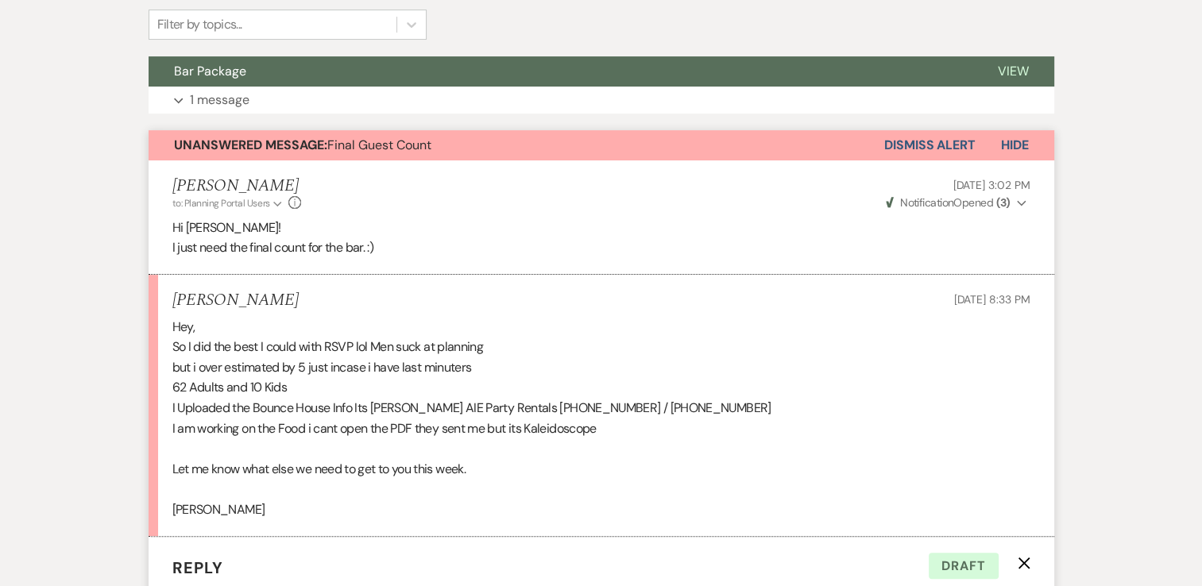
click at [950, 141] on button "Dismiss Alert" at bounding box center [929, 145] width 91 height 30
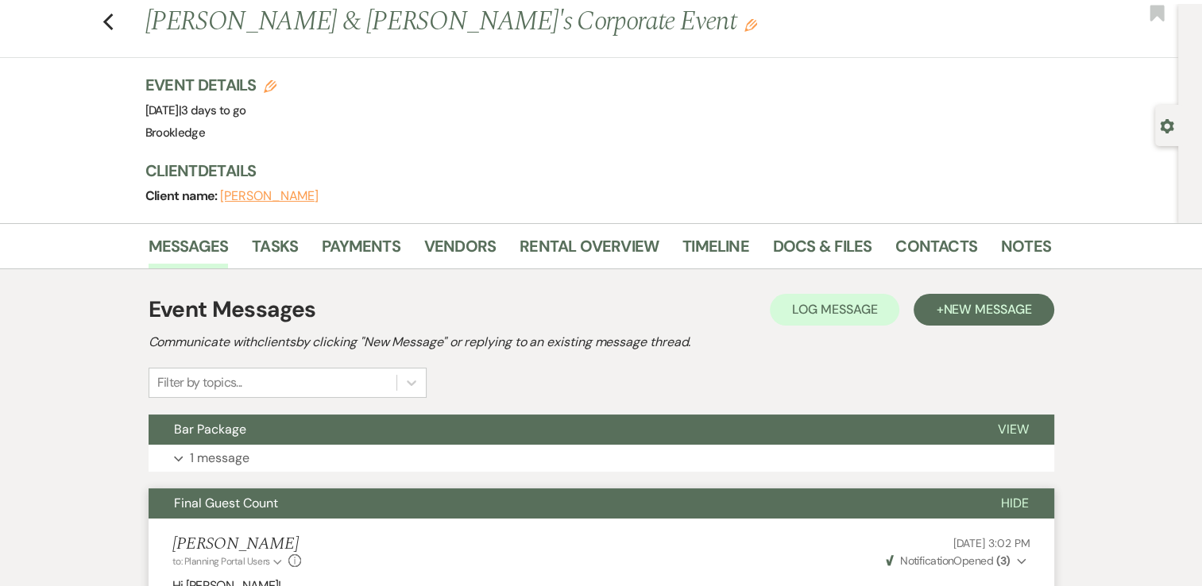
scroll to position [0, 0]
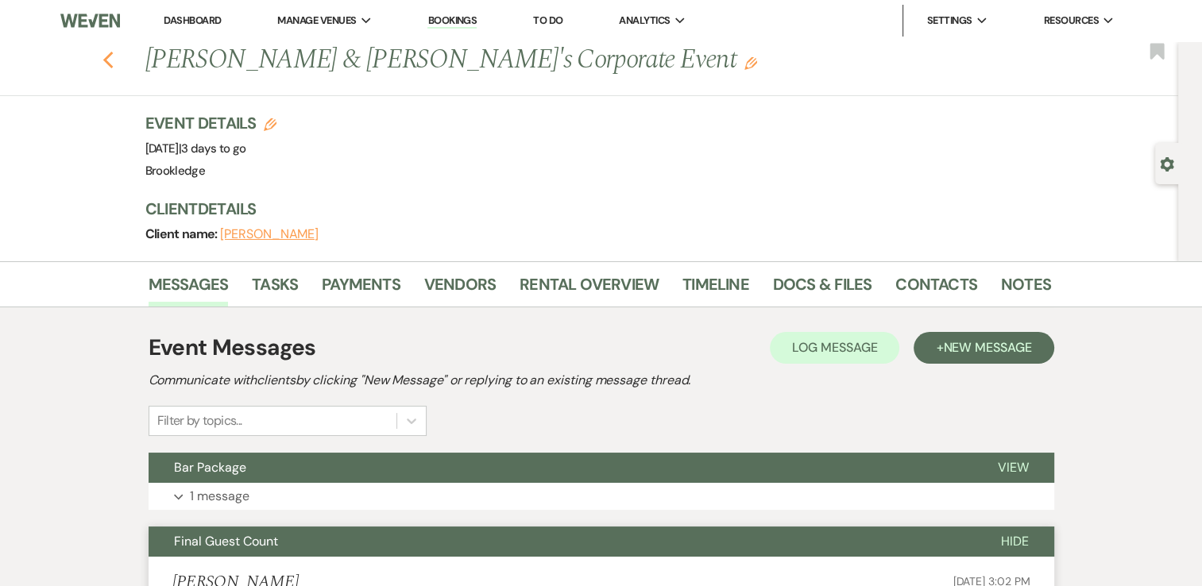
click at [109, 54] on icon "Previous" at bounding box center [109, 60] width 12 height 19
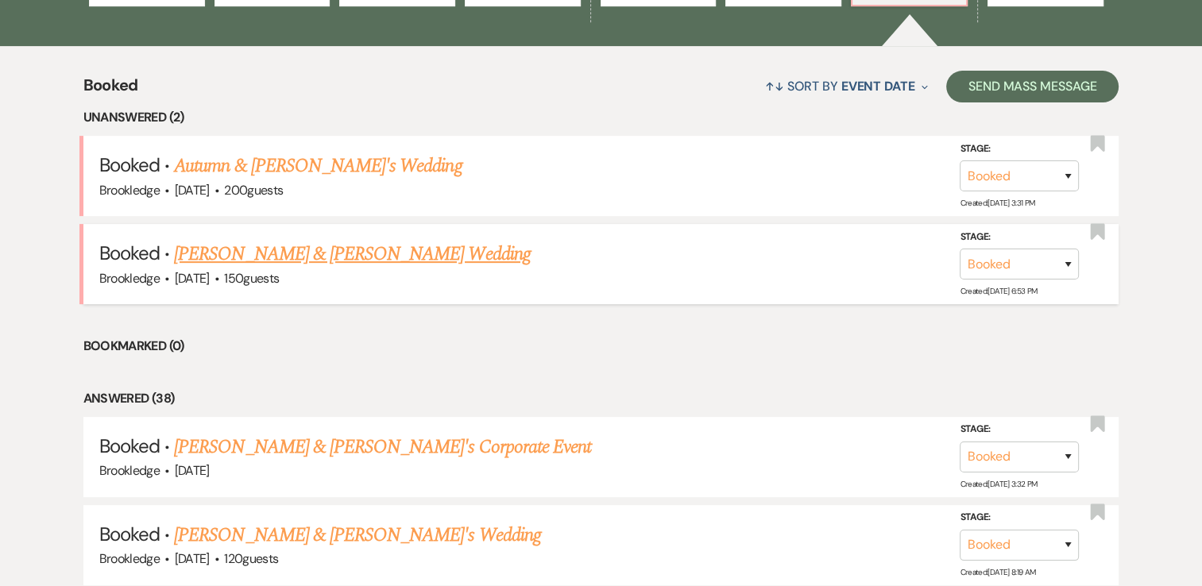
scroll to position [636, 0]
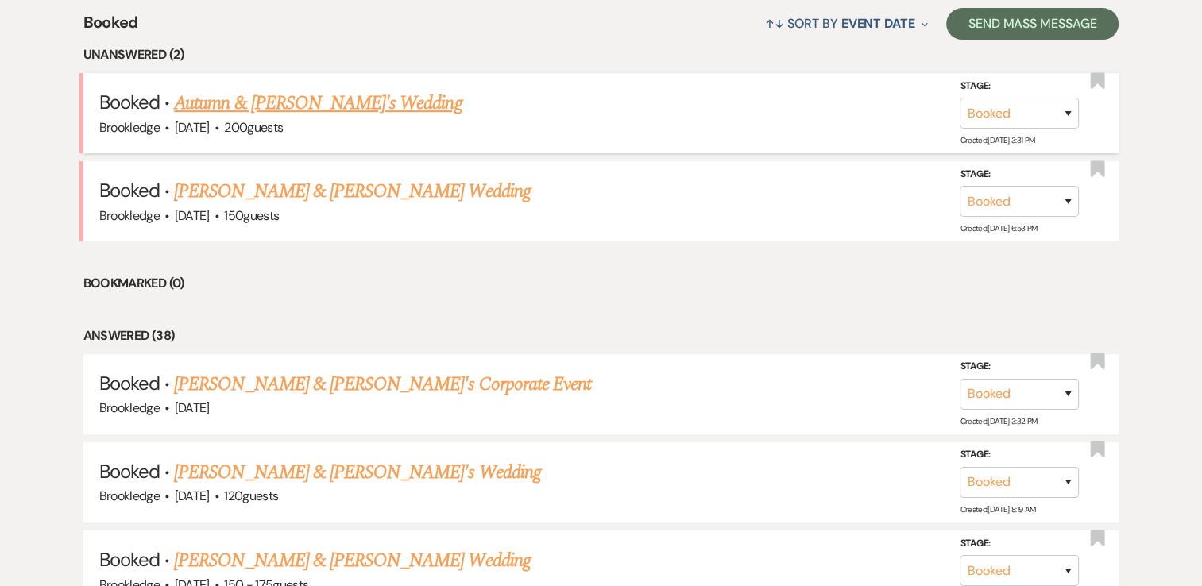
click at [257, 109] on link "Autumn & [PERSON_NAME]'s Wedding" at bounding box center [318, 103] width 288 height 29
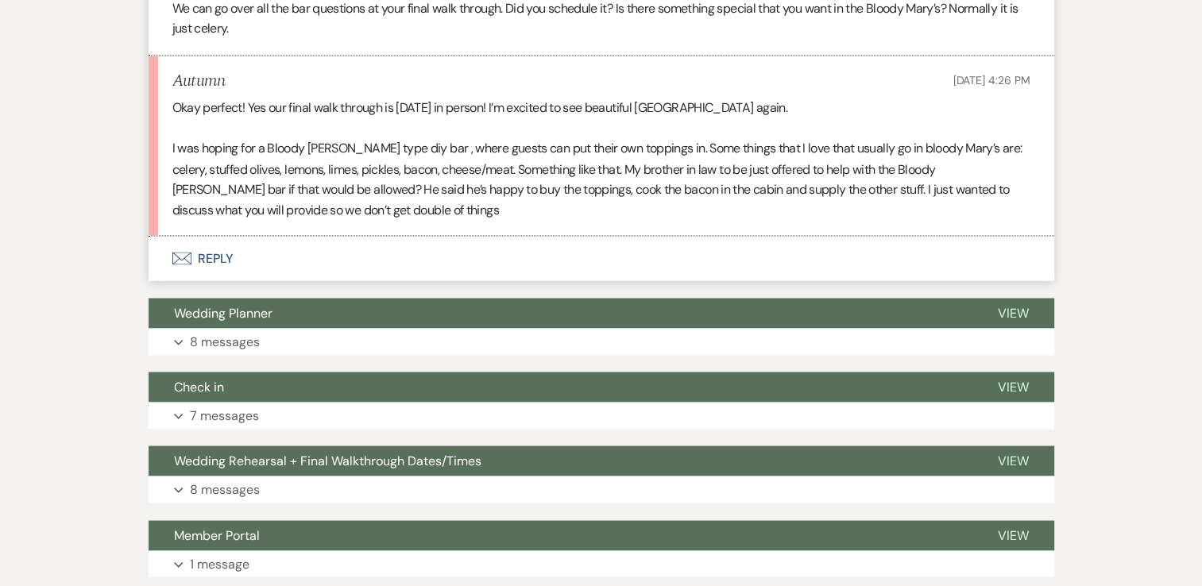
scroll to position [2861, 0]
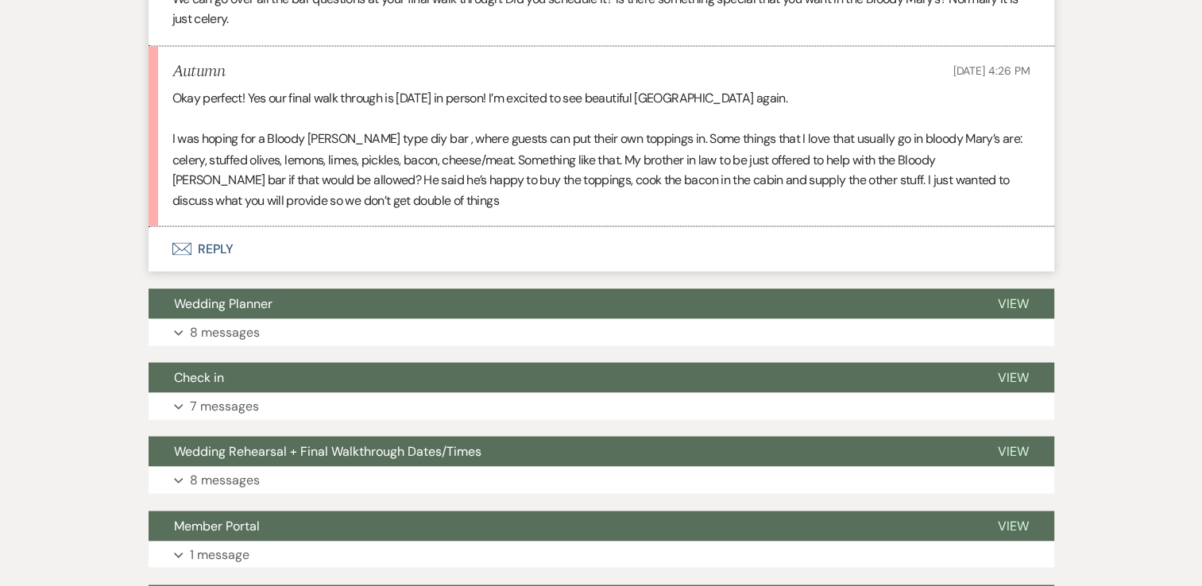
click at [205, 239] on button "Envelope Reply" at bounding box center [602, 248] width 906 height 45
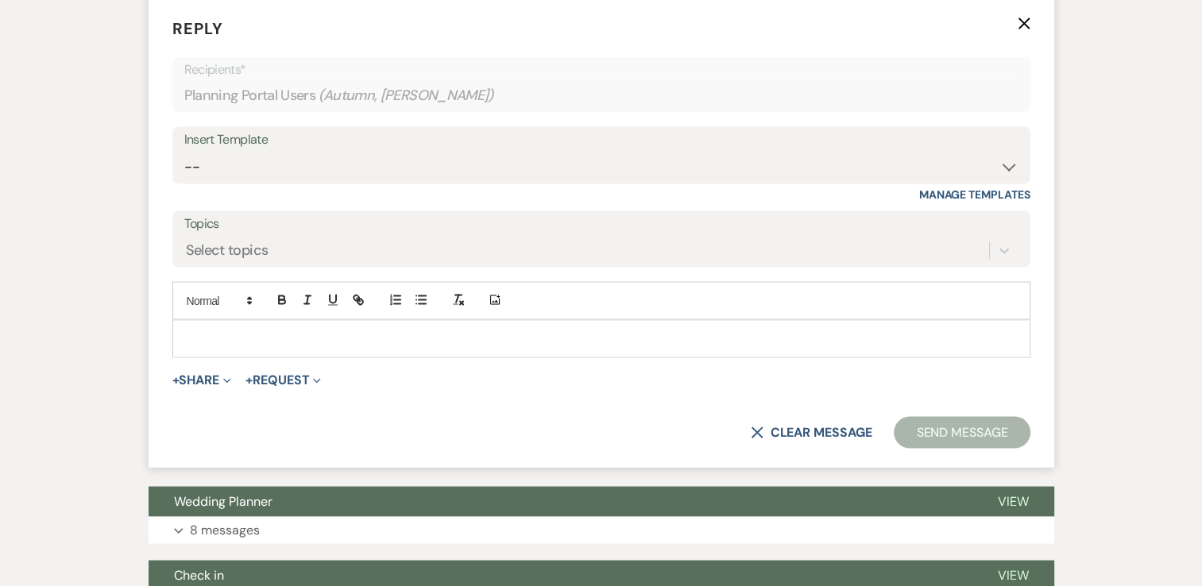
scroll to position [3186, 0]
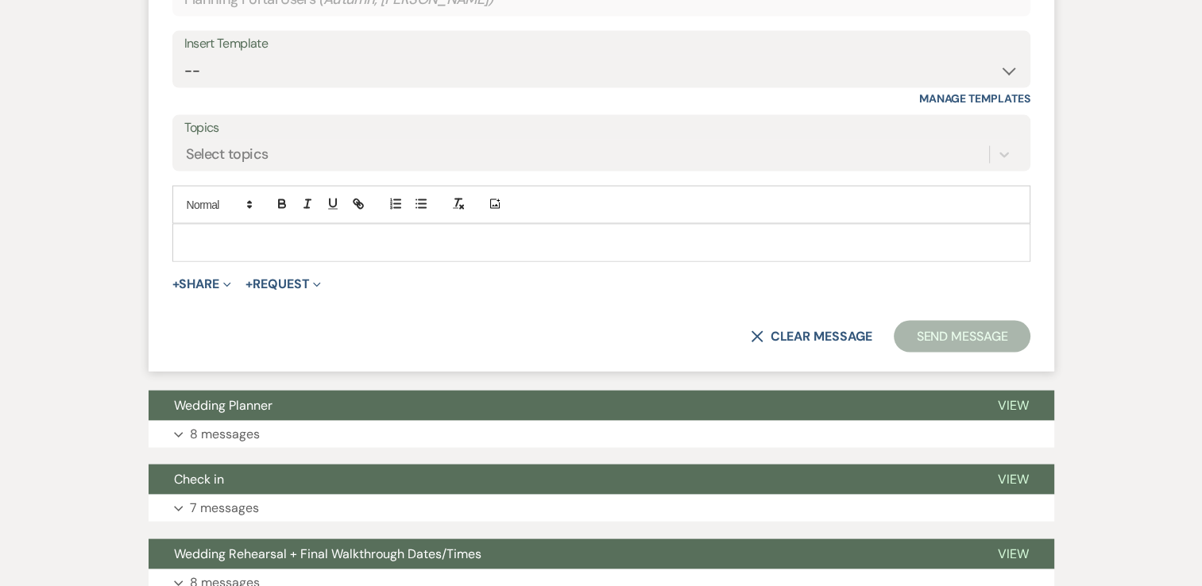
click at [283, 242] on p at bounding box center [601, 242] width 833 height 17
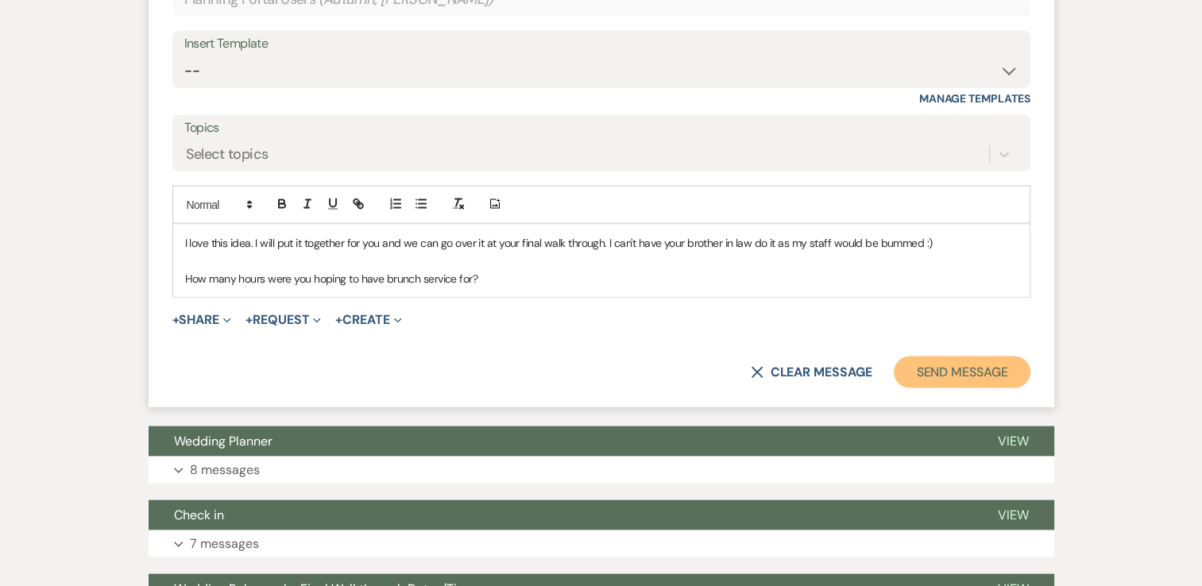
click at [946, 366] on button "Send Message" at bounding box center [962, 373] width 136 height 32
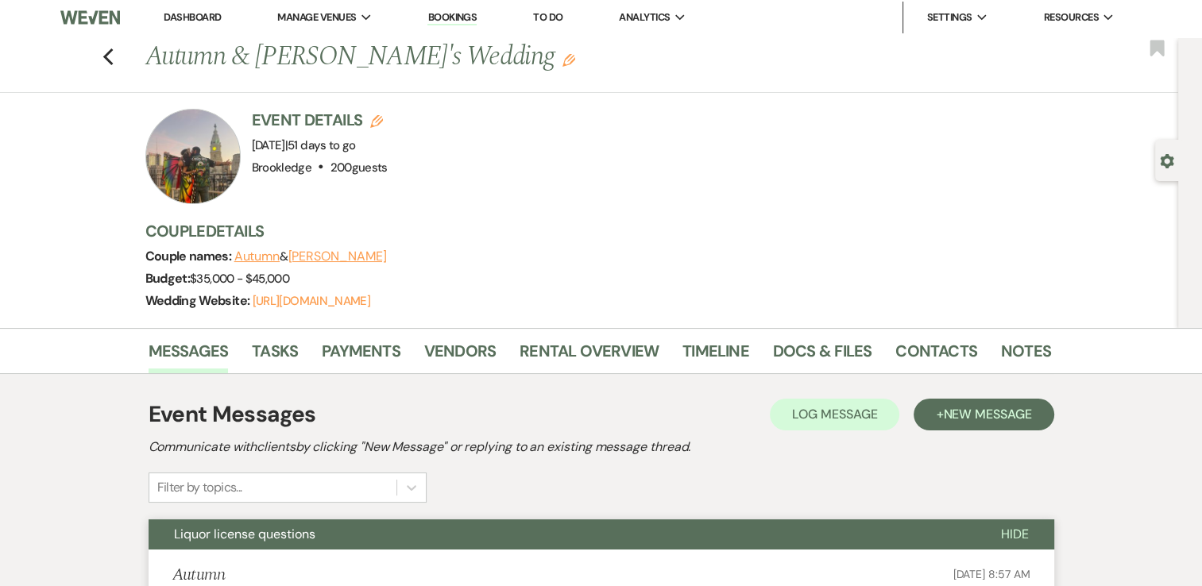
scroll to position [0, 0]
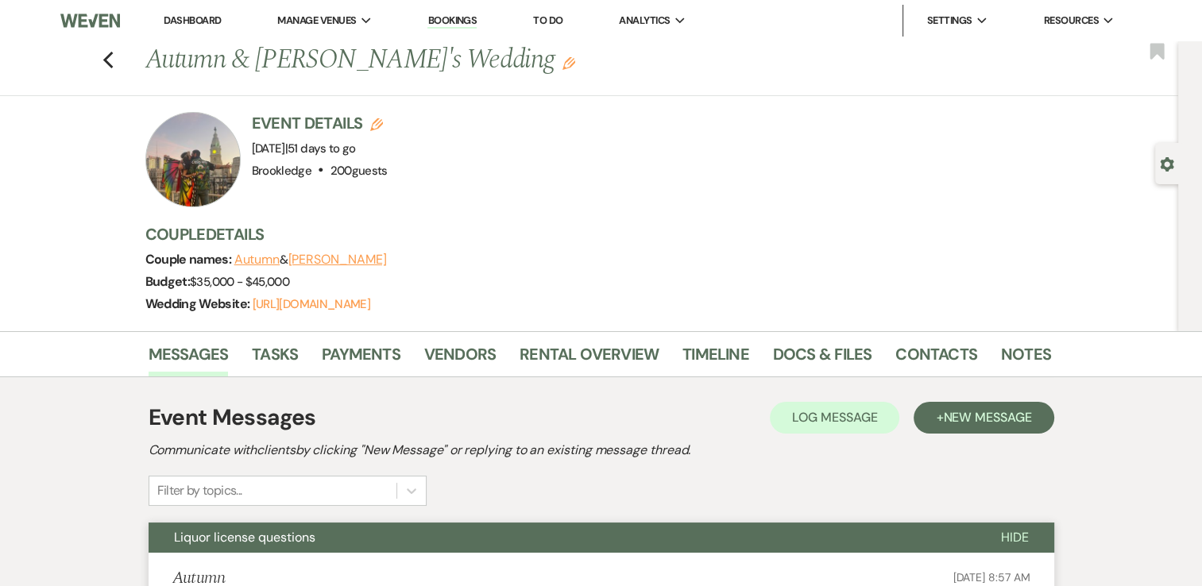
click at [200, 14] on link "Dashboard" at bounding box center [192, 21] width 57 height 14
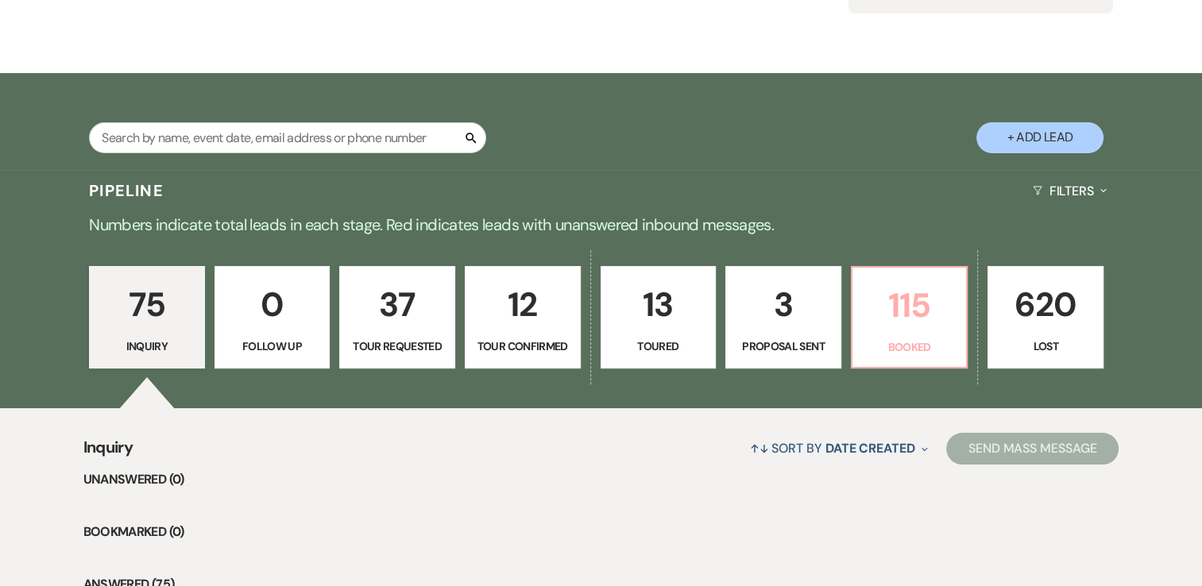
scroll to position [238, 0]
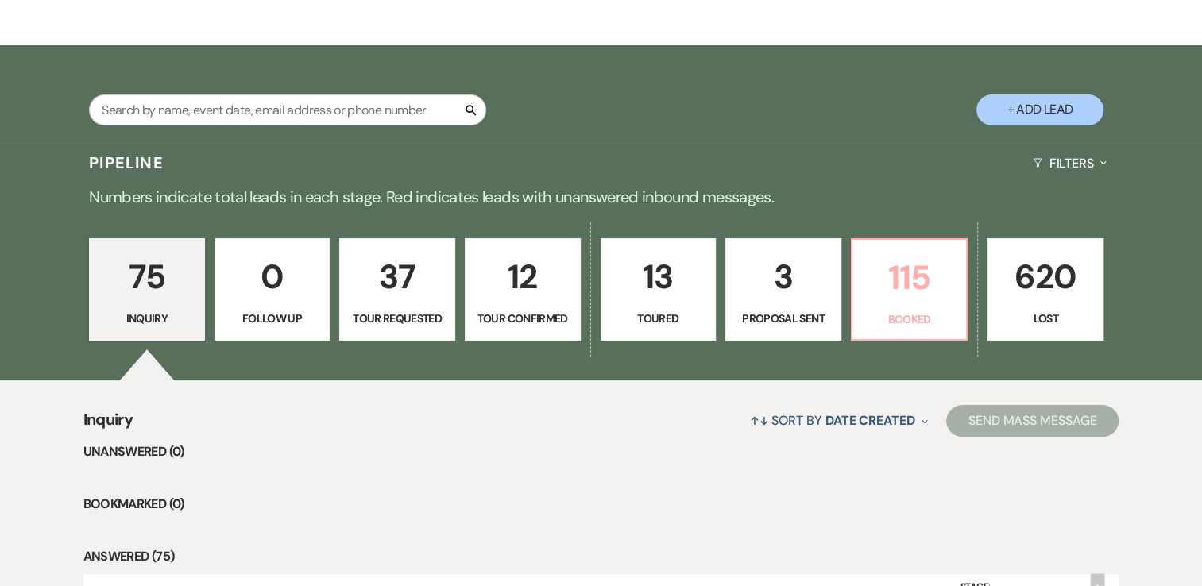
click at [905, 294] on p "115" at bounding box center [909, 277] width 95 height 53
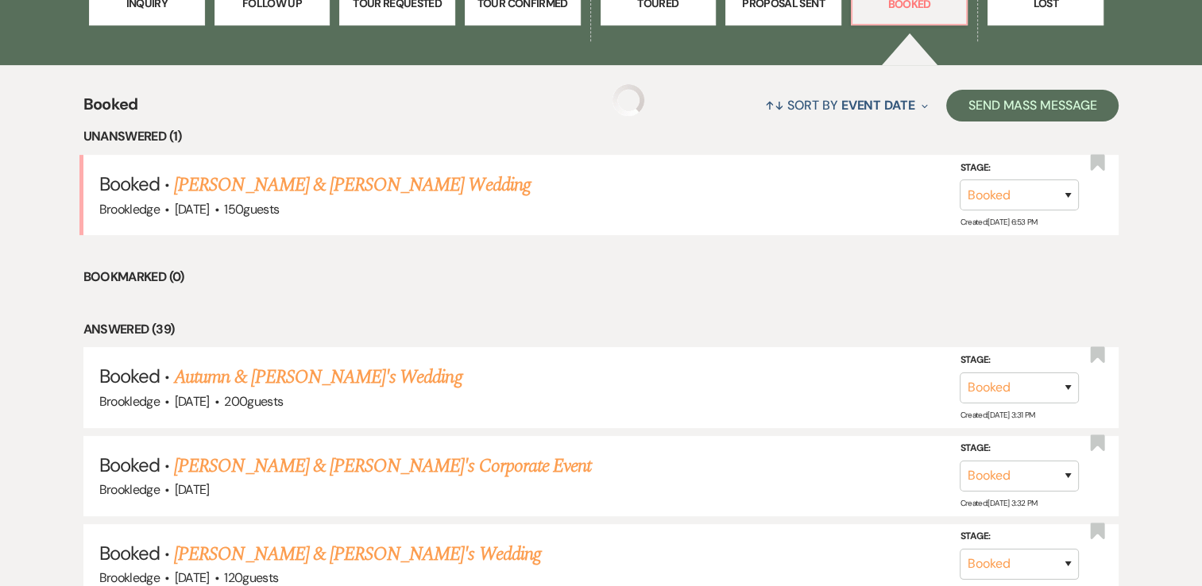
scroll to position [556, 0]
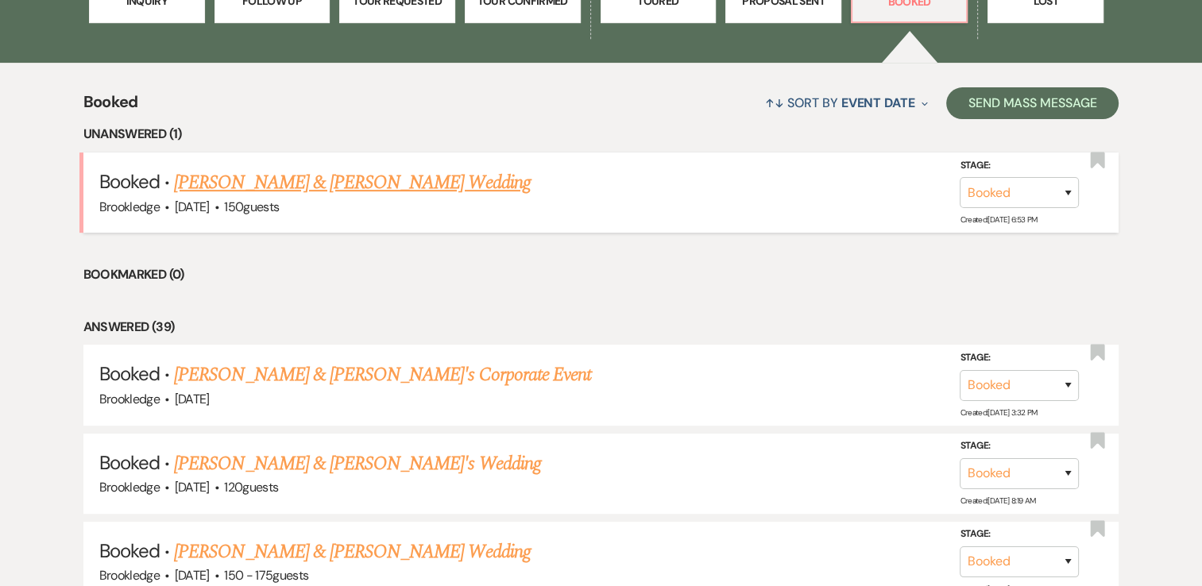
click at [362, 179] on link "[PERSON_NAME] & [PERSON_NAME] Wedding" at bounding box center [352, 182] width 356 height 29
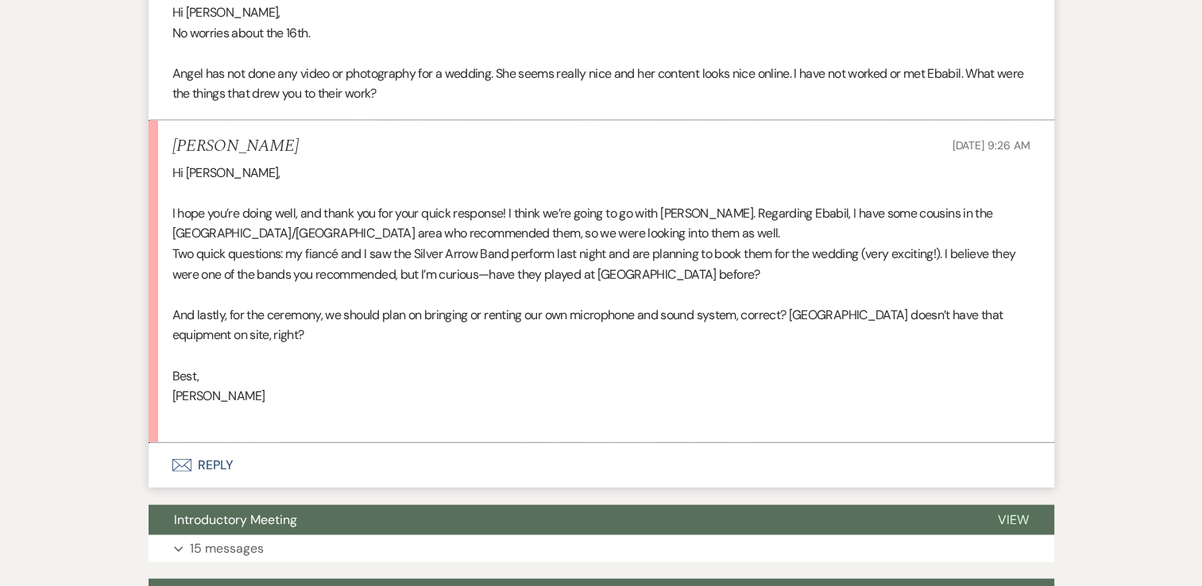
scroll to position [3576, 0]
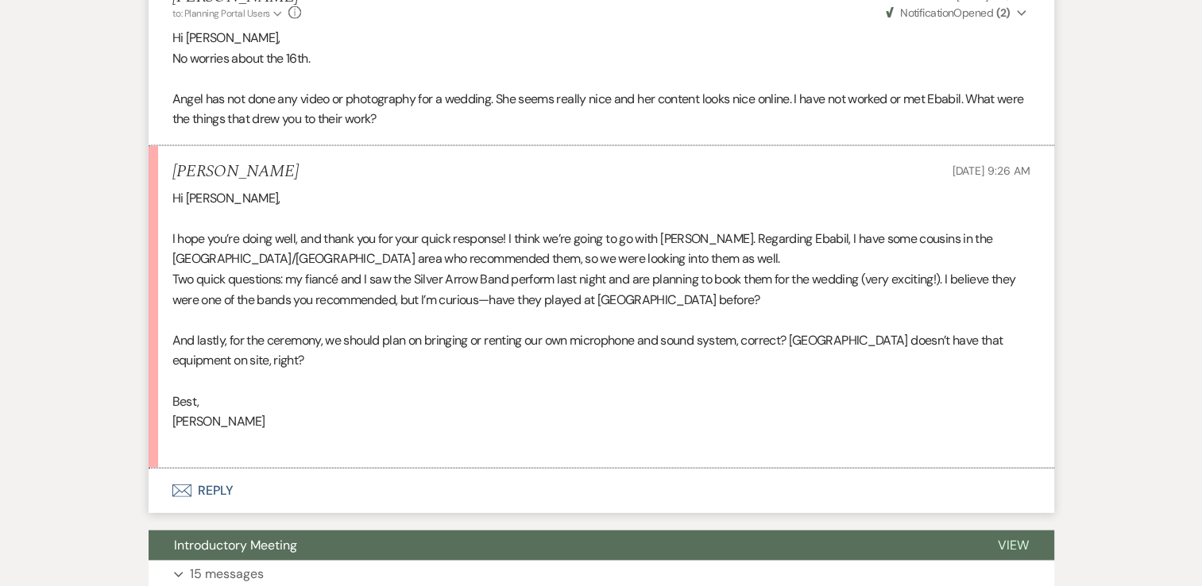
click at [203, 513] on button "Envelope Reply" at bounding box center [602, 491] width 906 height 45
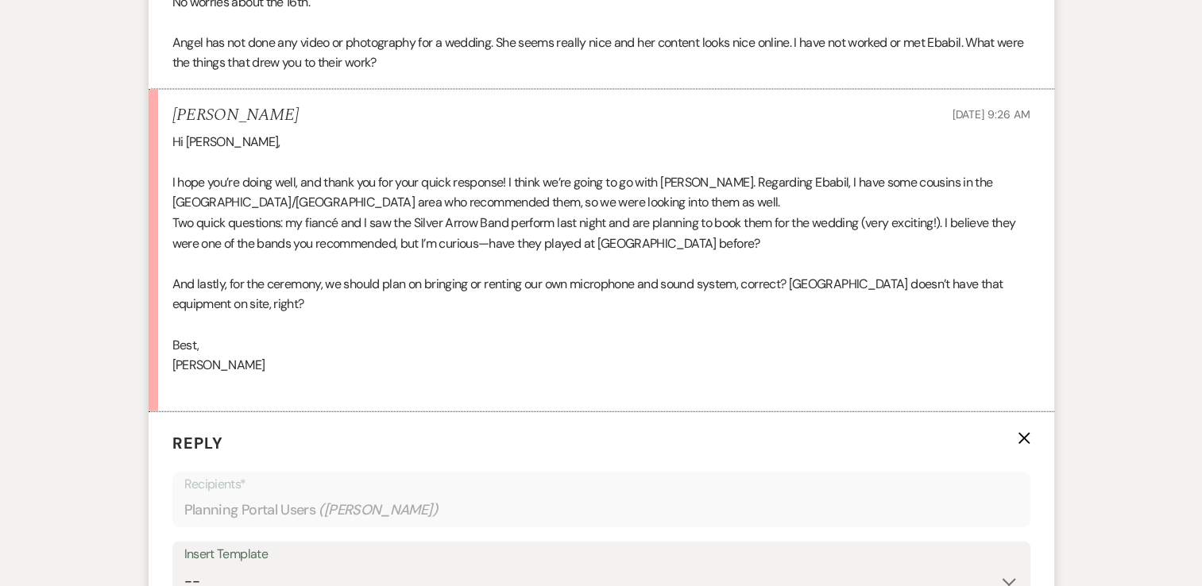
scroll to position [3627, 0]
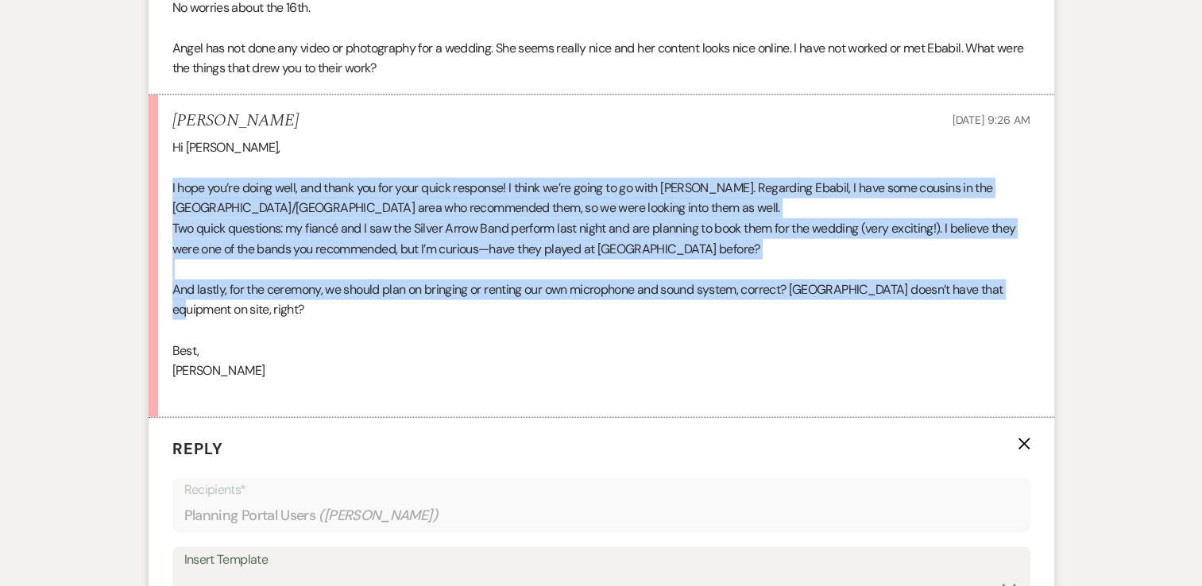
drag, startPoint x: 1024, startPoint y: 326, endPoint x: 171, endPoint y: 229, distance: 858.2
click at [171, 229] on li "[PERSON_NAME] [DATE] 9:26 AM Hi [PERSON_NAME], I hope you’re doing well, and th…" at bounding box center [602, 256] width 906 height 323
copy div "I hope you’re doing well, and thank you for your quick response! I think we’re …"
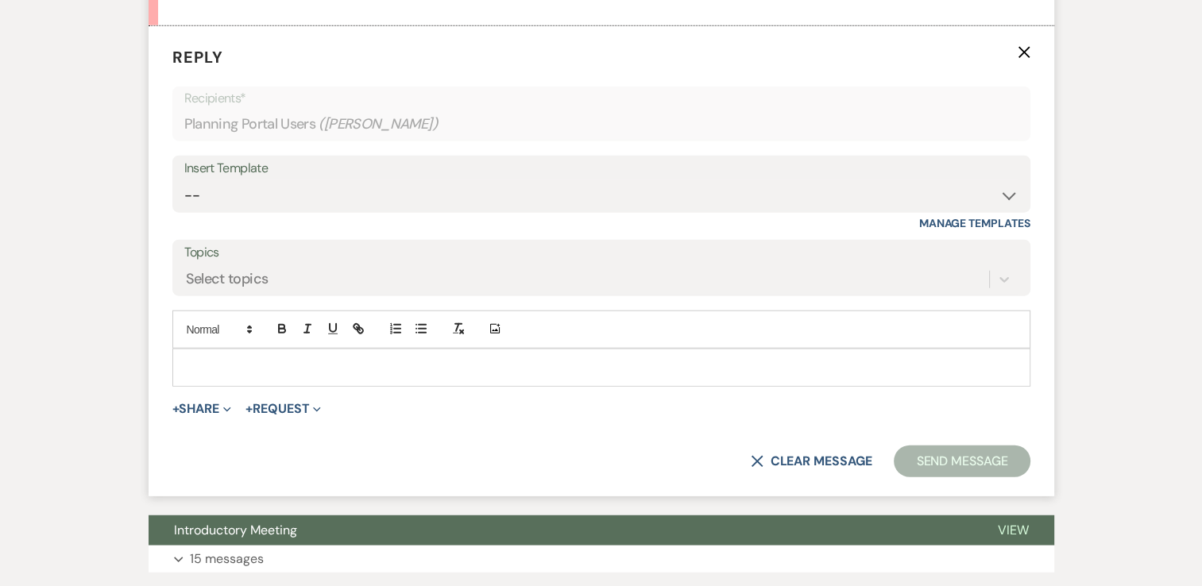
scroll to position [4024, 0]
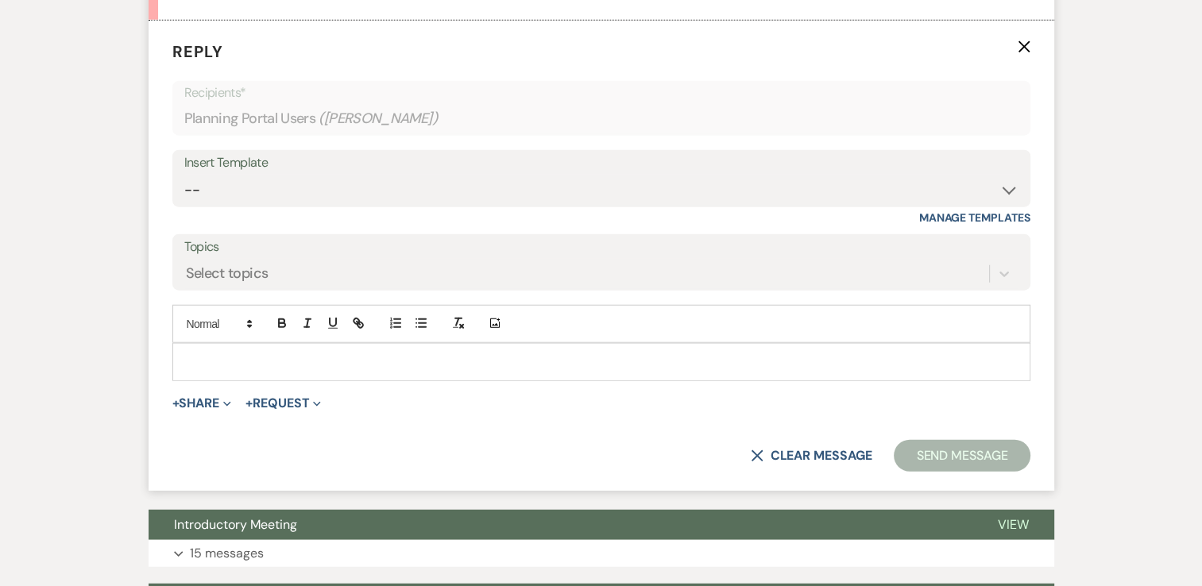
click at [247, 371] on p at bounding box center [601, 362] width 833 height 17
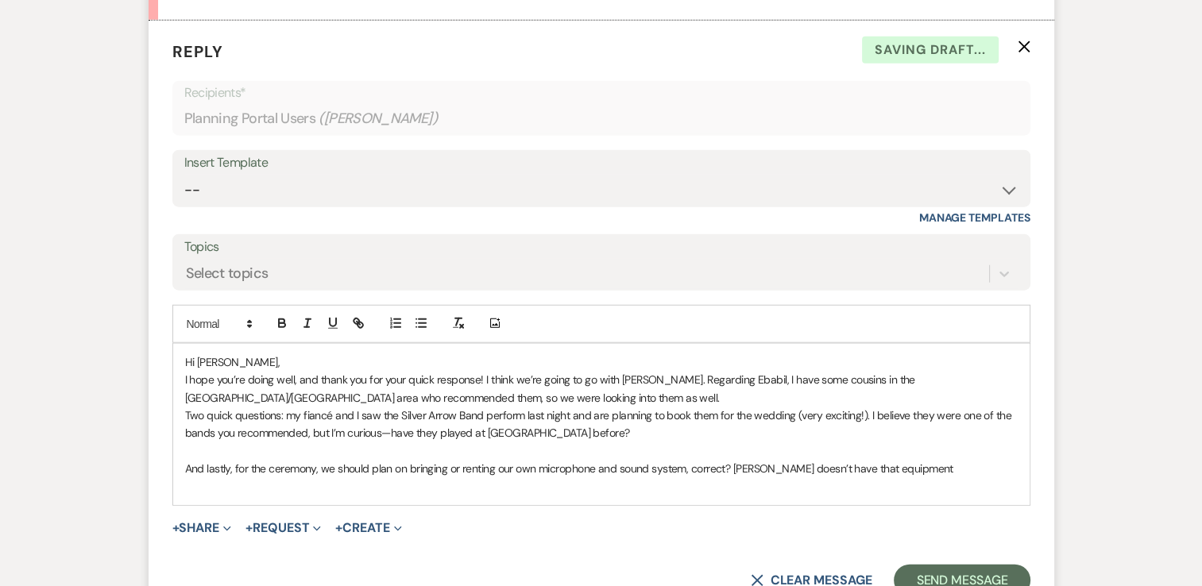
click at [506, 407] on p "I hope you’re doing well, and thank you for your quick response! I think we’re …" at bounding box center [601, 389] width 833 height 36
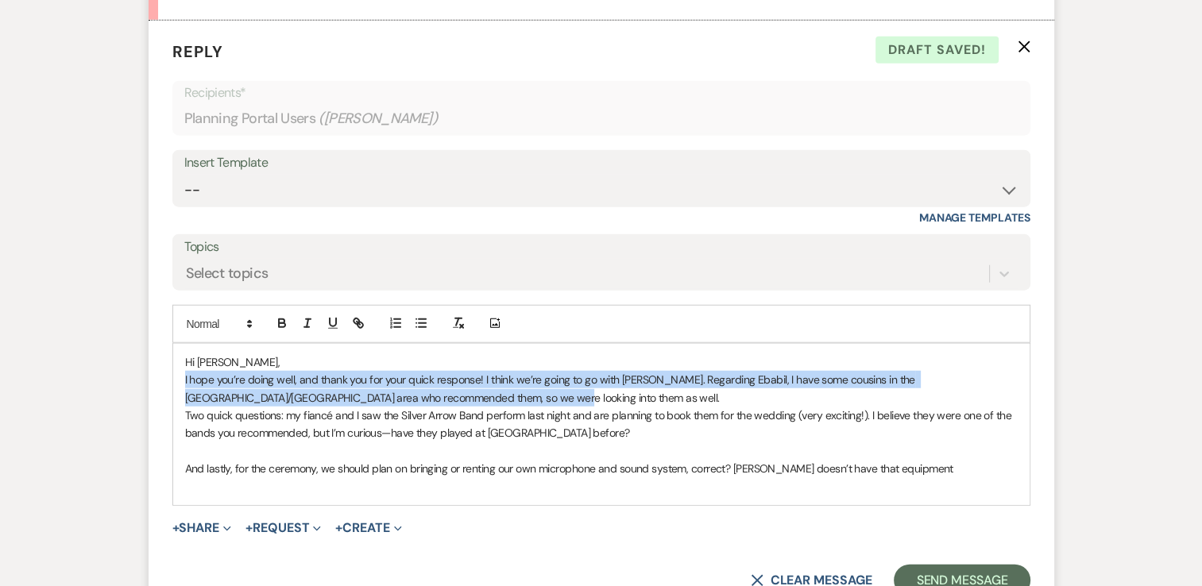
drag, startPoint x: 506, startPoint y: 435, endPoint x: 176, endPoint y: 416, distance: 330.3
click at [176, 416] on div "Hi [PERSON_NAME], I hope you’re doing well, and thank you for your quick respon…" at bounding box center [601, 424] width 857 height 161
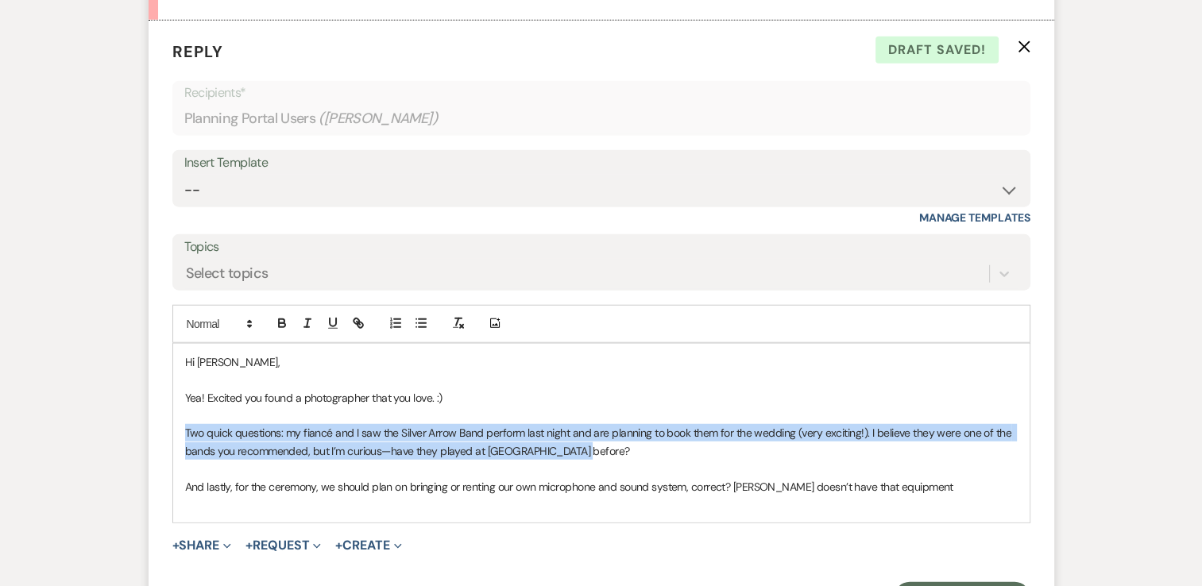
drag, startPoint x: 594, startPoint y: 493, endPoint x: 160, endPoint y: 466, distance: 434.7
click at [160, 466] on form "Reply X Draft saved! Recipients* Planning Portal Users ( [PERSON_NAME] ) Insert…" at bounding box center [602, 327] width 906 height 613
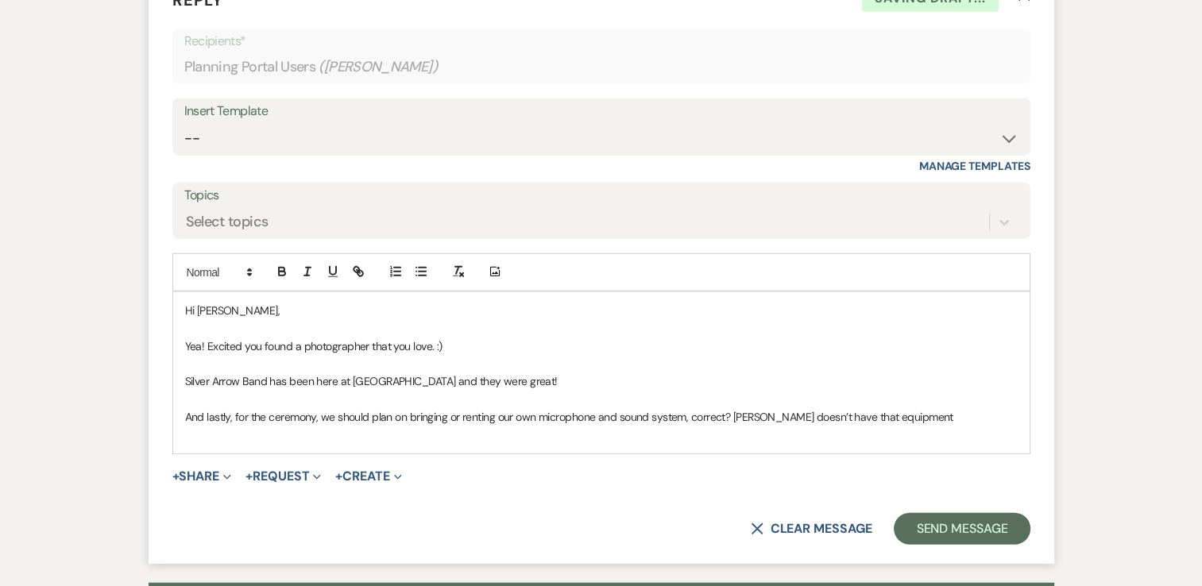
scroll to position [4104, 0]
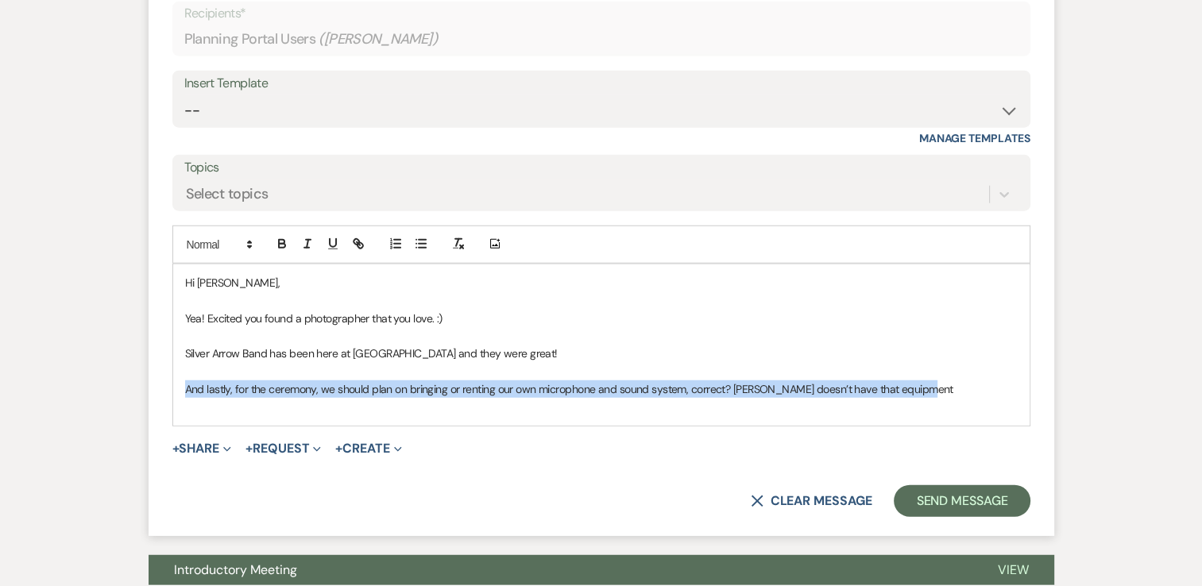
drag, startPoint x: 938, startPoint y: 425, endPoint x: 181, endPoint y: 424, distance: 756.5
click at [181, 424] on div "Hi [PERSON_NAME], Yea! Excited you found a photographer that you love. :) Silve…" at bounding box center [601, 345] width 857 height 161
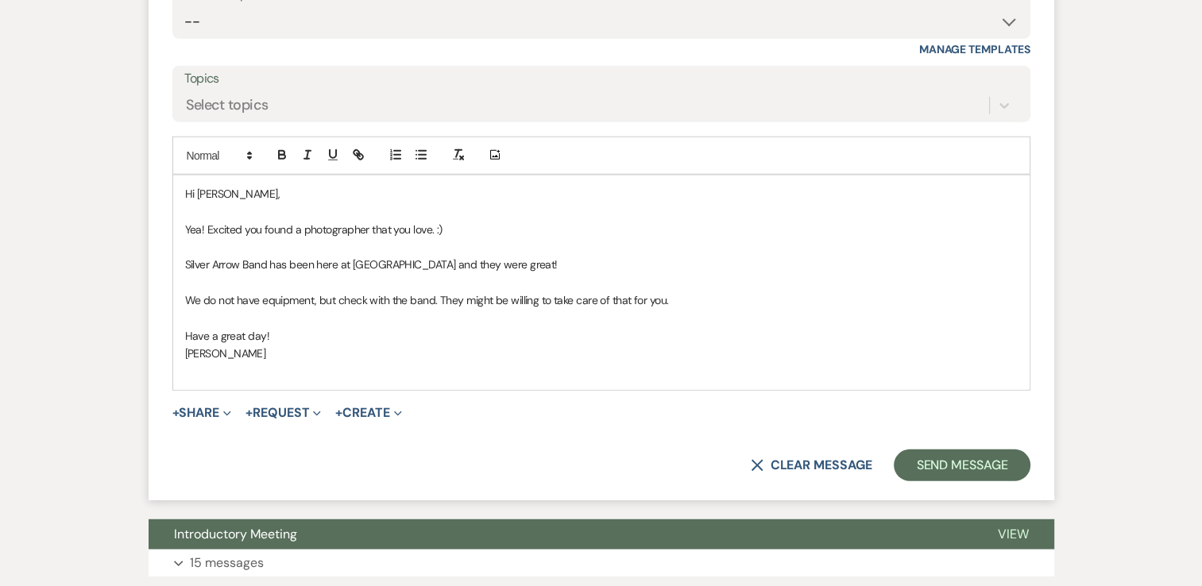
scroll to position [4421, 0]
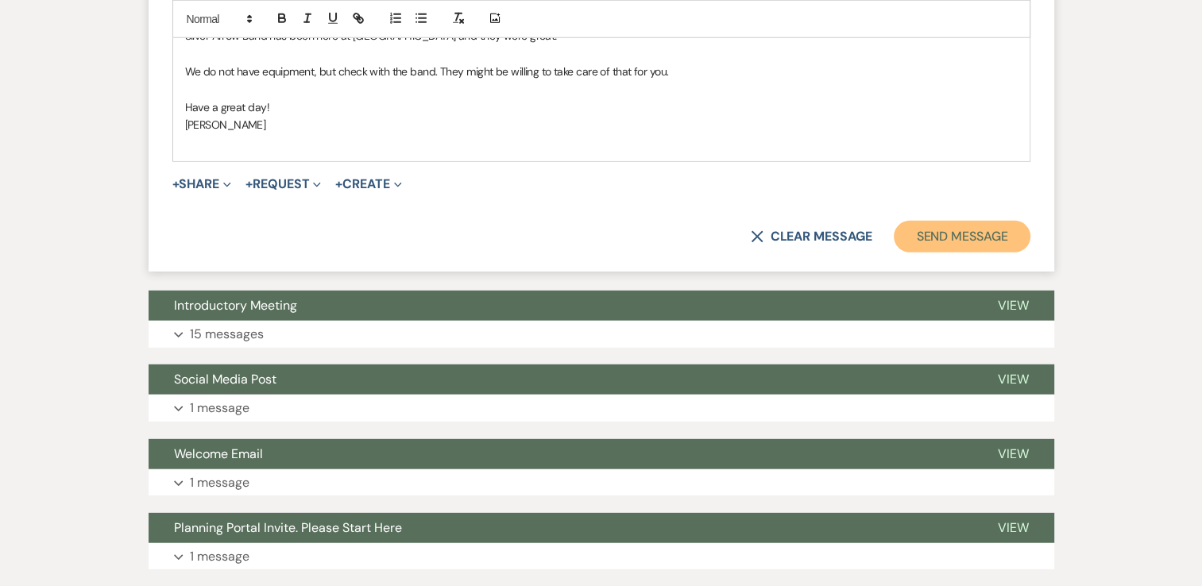
click at [971, 253] on button "Send Message" at bounding box center [962, 237] width 136 height 32
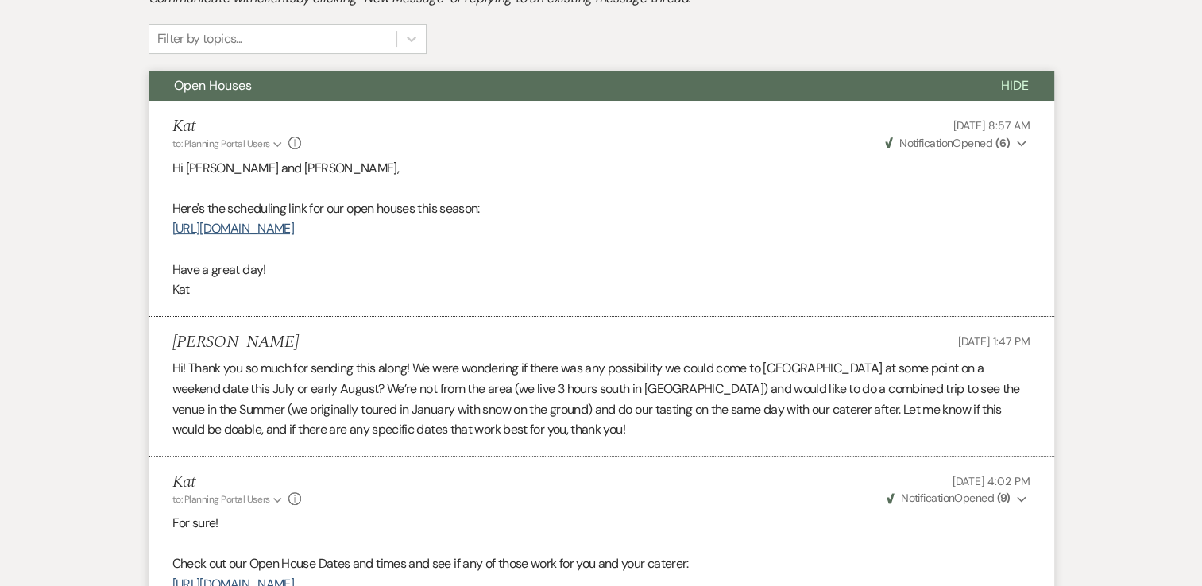
scroll to position [0, 0]
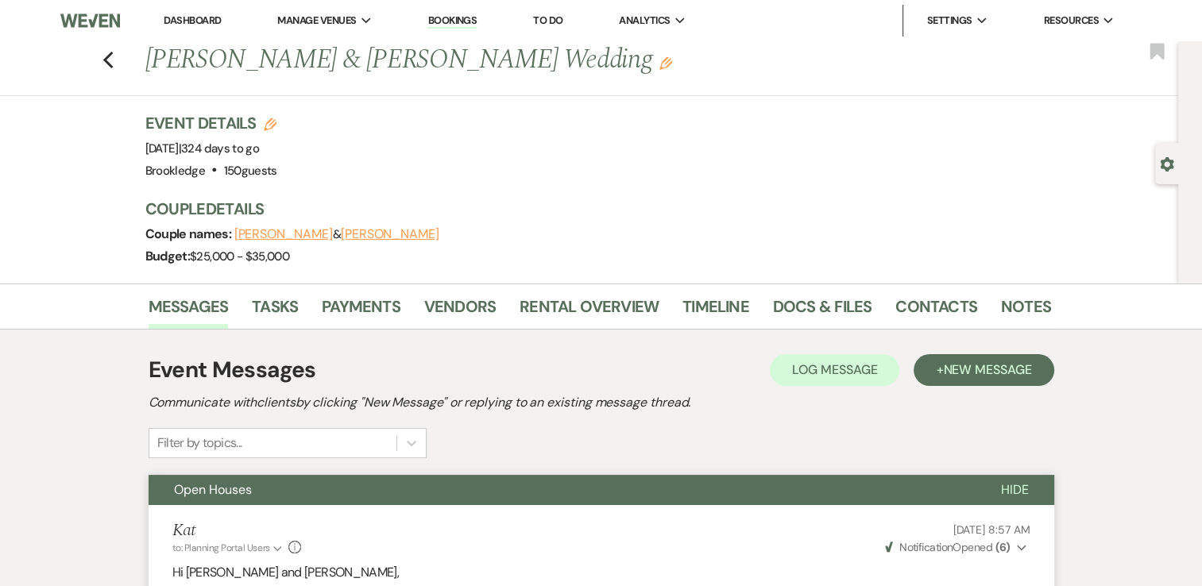
click at [192, 17] on link "Dashboard" at bounding box center [192, 21] width 57 height 14
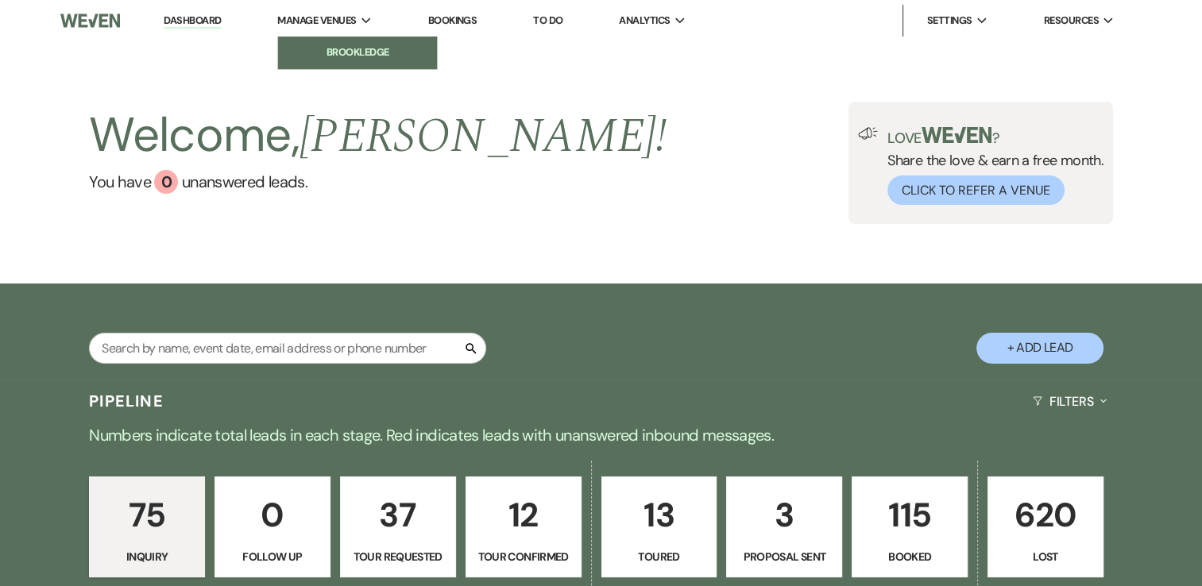
click at [327, 46] on li "Brookledge" at bounding box center [357, 53] width 143 height 16
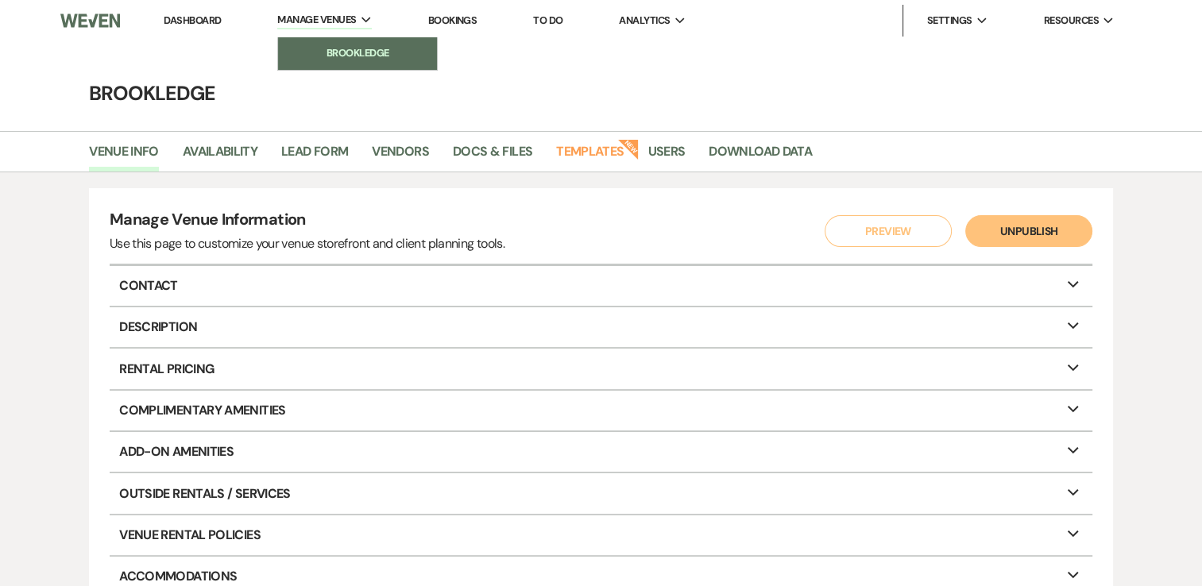
click at [357, 45] on li "Brookledge" at bounding box center [357, 53] width 143 height 16
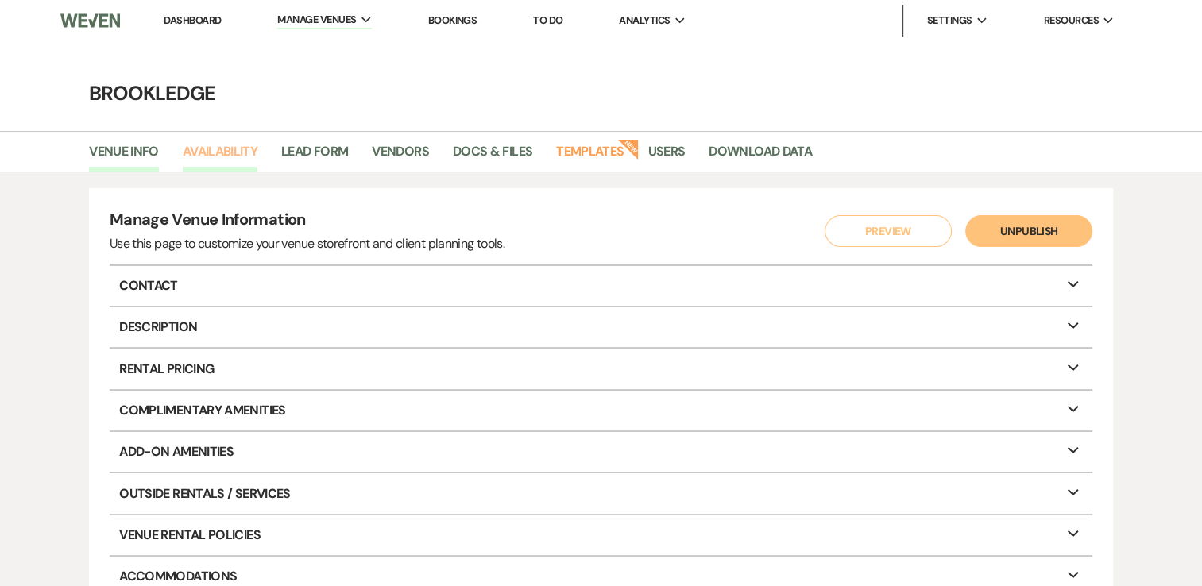
click at [232, 144] on link "Availability" at bounding box center [220, 156] width 75 height 30
select select "3"
select select "2026"
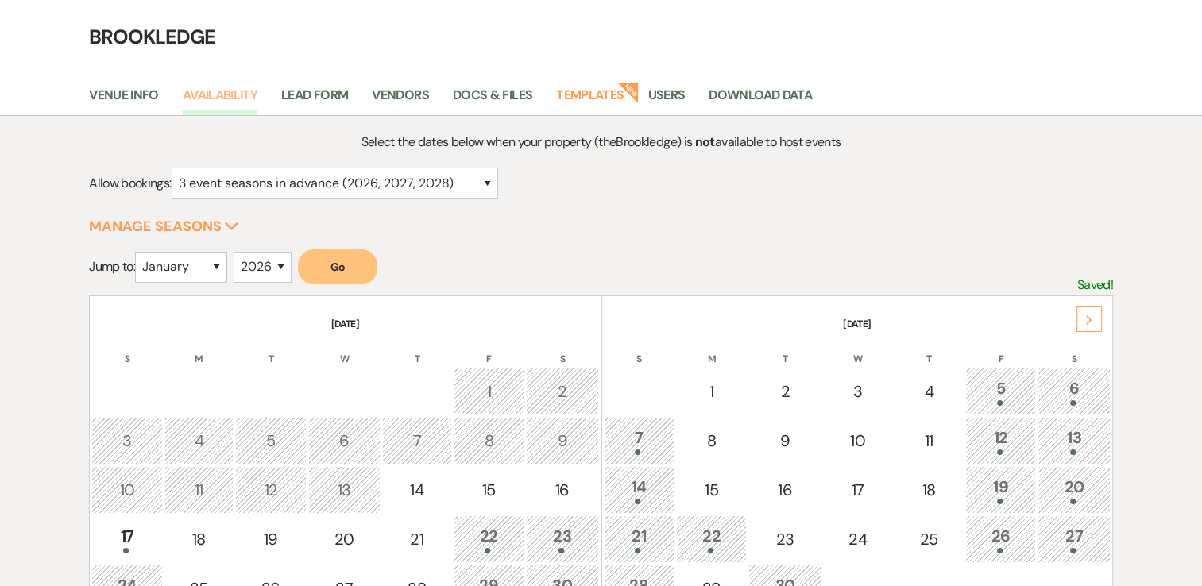
scroll to position [159, 0]
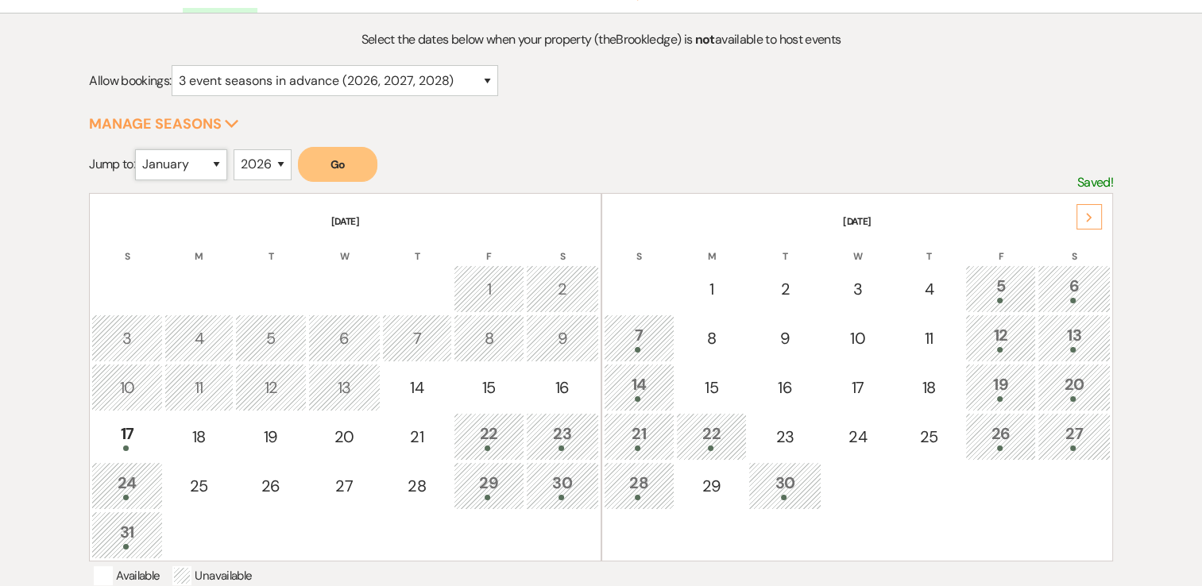
click at [219, 164] on select "January February March April May June July August September October November De…" at bounding box center [181, 164] width 92 height 31
select select "10"
click at [139, 149] on select "January February March April May June July August September October November De…" at bounding box center [181, 164] width 92 height 31
click at [284, 171] on select "2025 2026 2027 2028 2029" at bounding box center [263, 164] width 58 height 31
select select "2025"
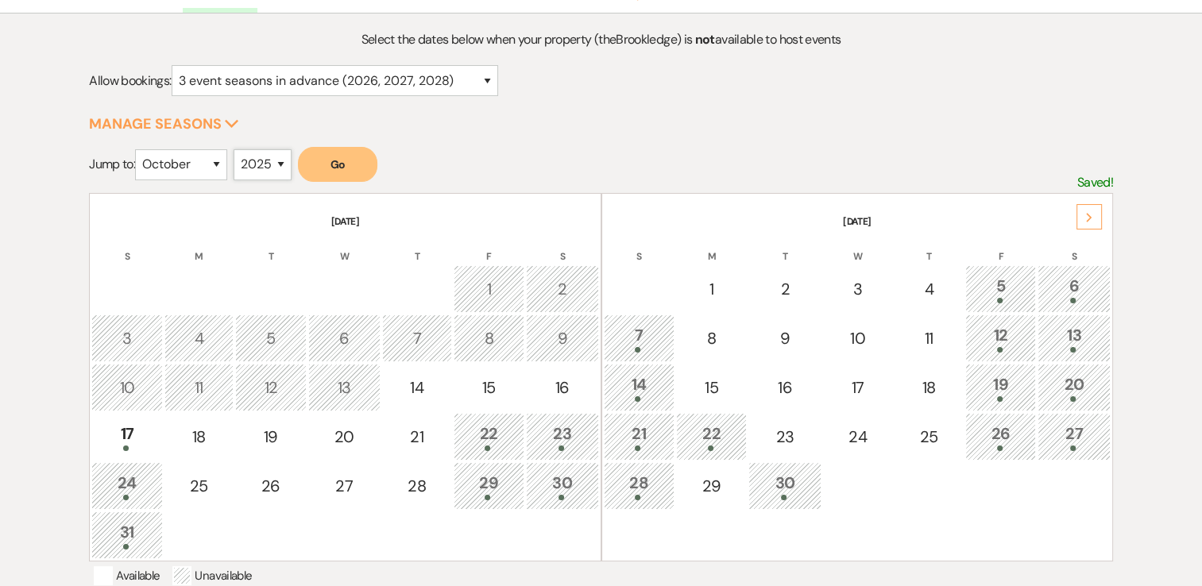
click at [238, 149] on select "2025 2026 2027 2028 2029" at bounding box center [263, 164] width 58 height 31
click at [316, 164] on button "Go" at bounding box center [337, 164] width 79 height 35
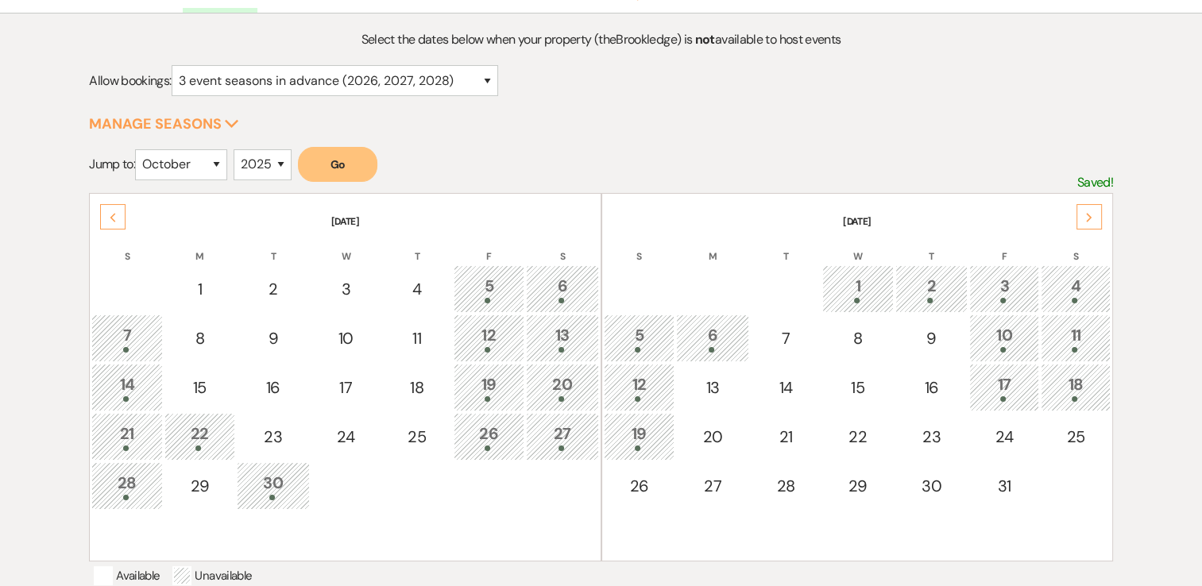
click at [1084, 212] on div "Next" at bounding box center [1089, 216] width 25 height 25
